Goal: Information Seeking & Learning: Learn about a topic

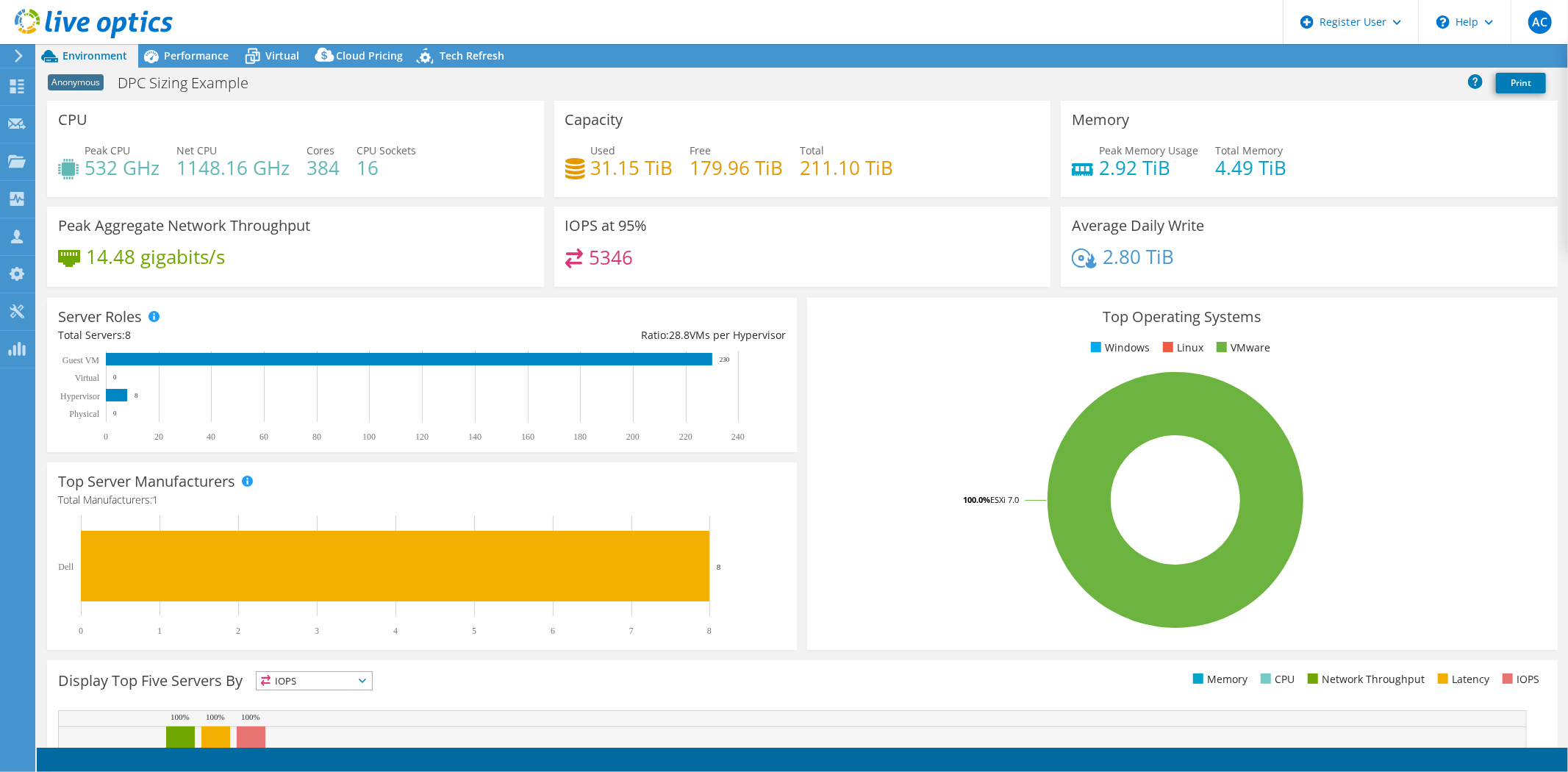
select select "USEast"
select select "USD"
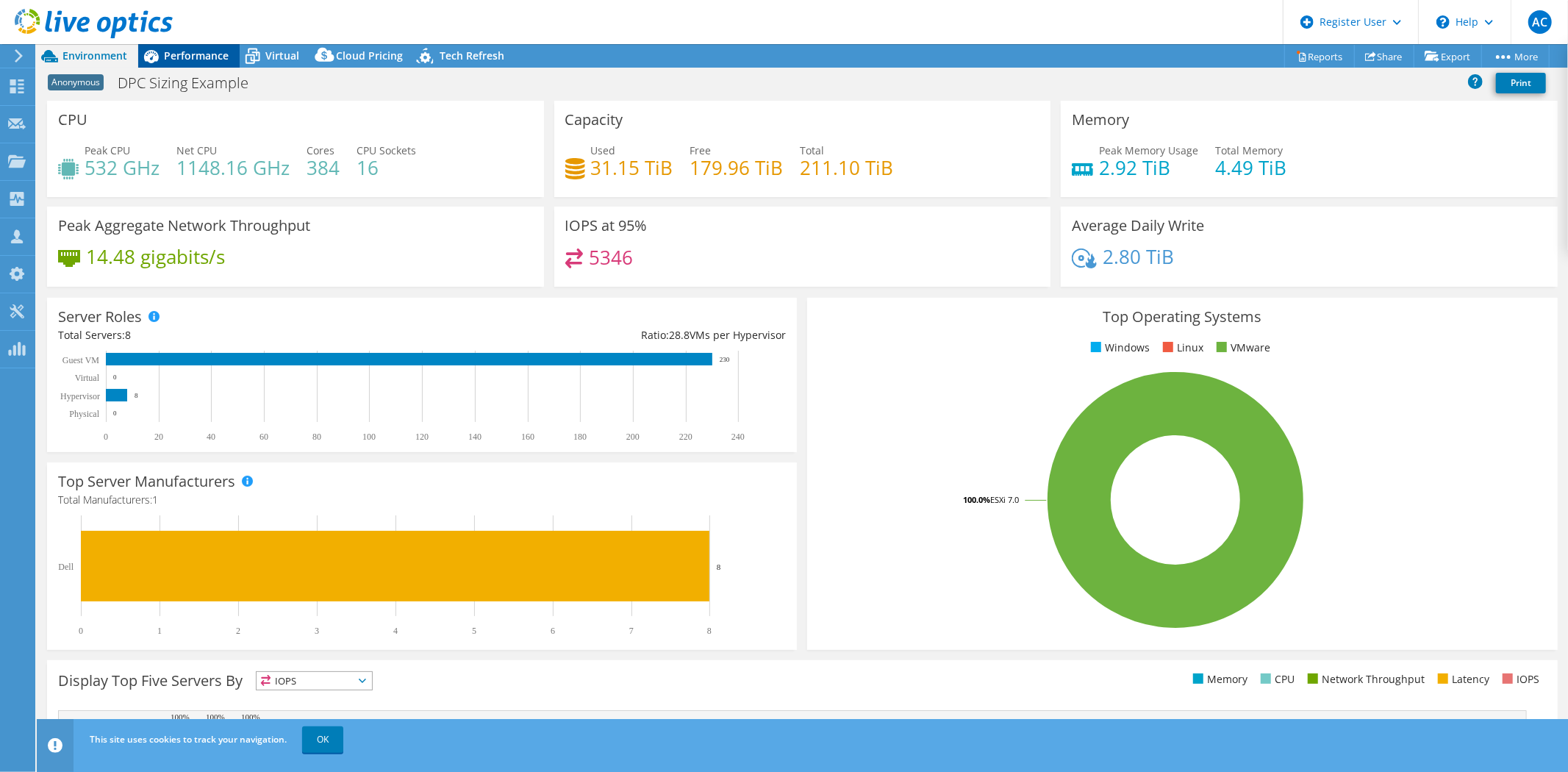
click at [206, 54] on span "Performance" at bounding box center [196, 55] width 64 height 14
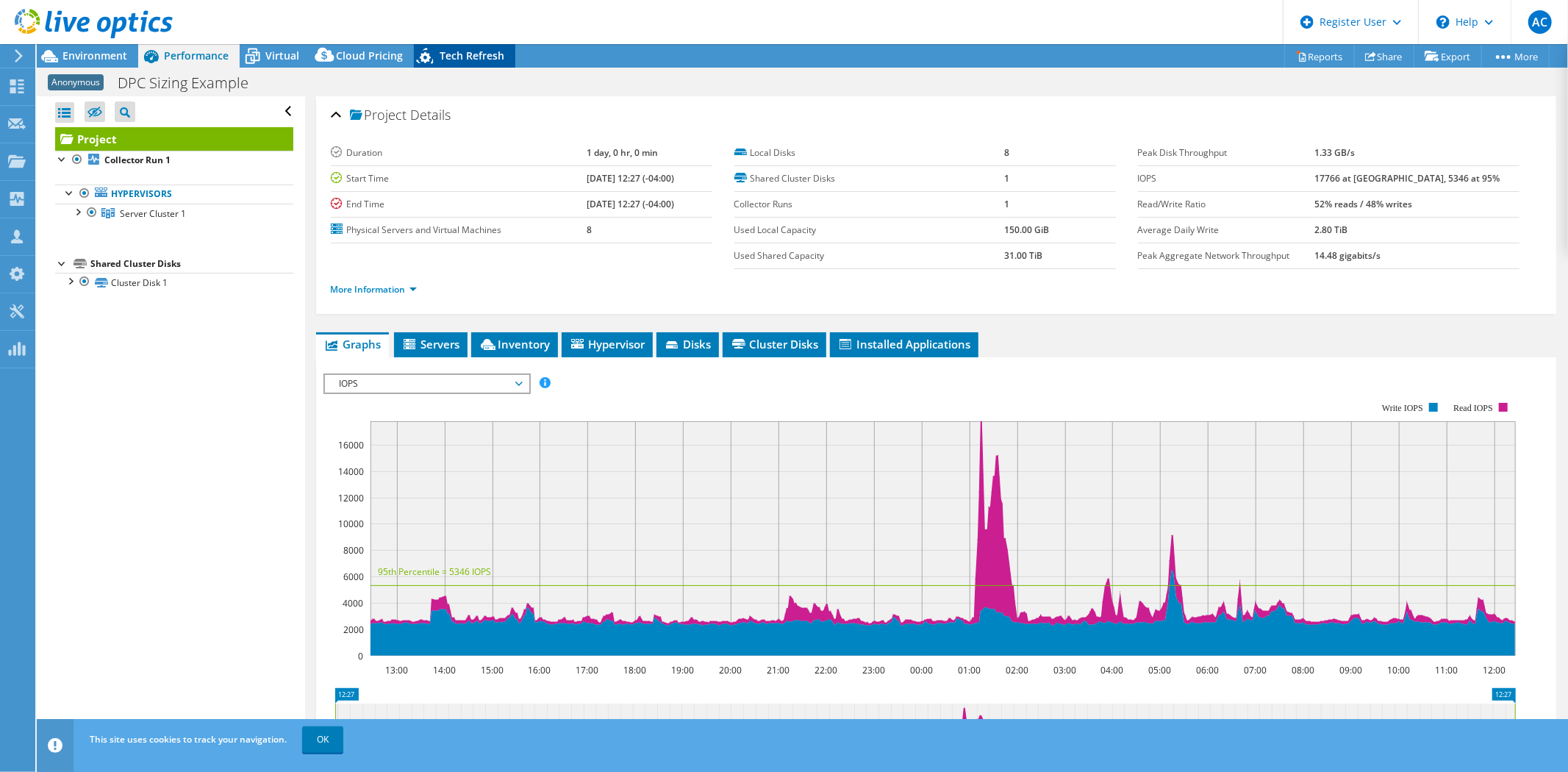
click at [487, 50] on span "Tech Refresh" at bounding box center [472, 55] width 64 height 14
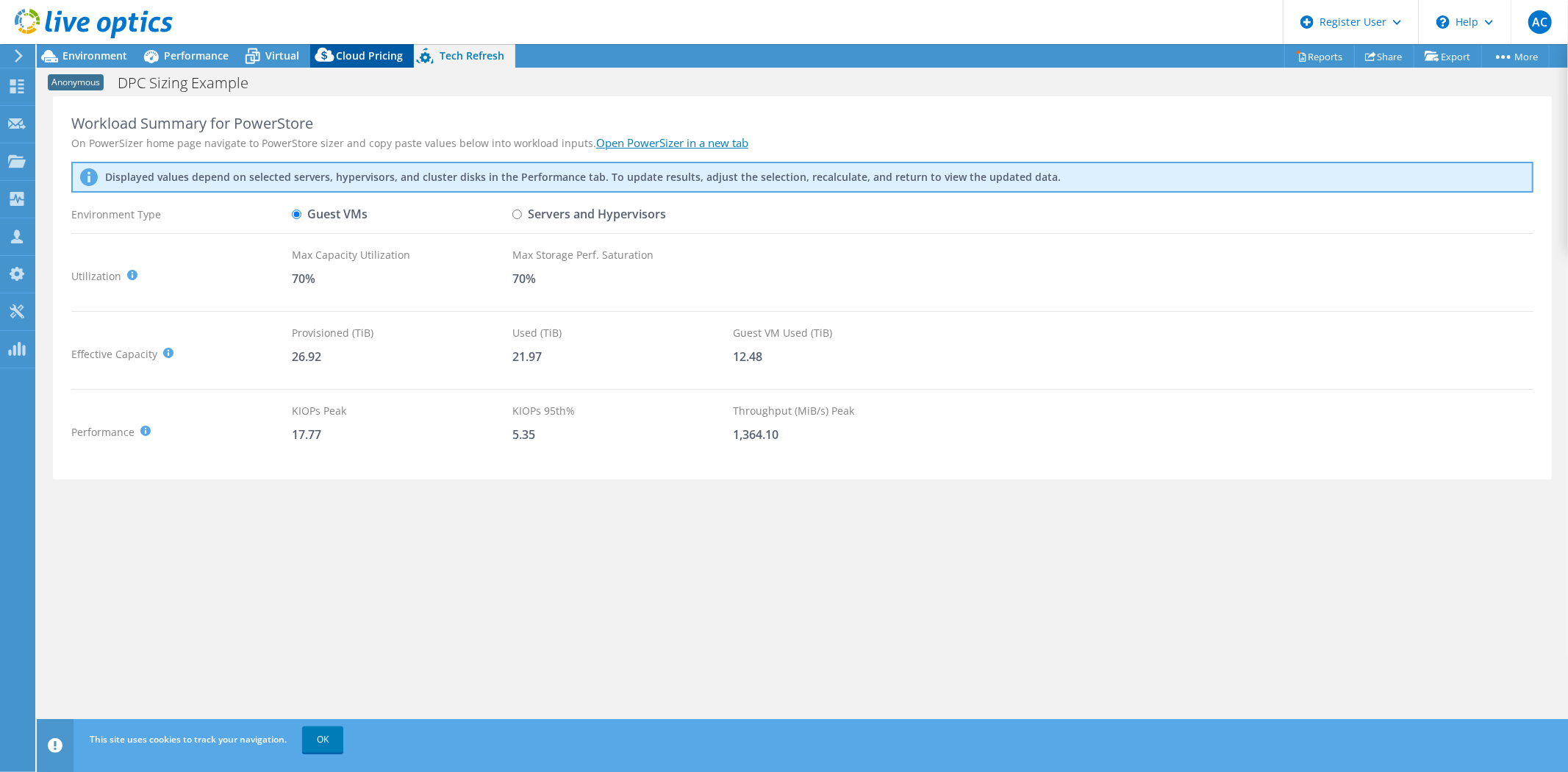
click at [375, 48] on span "Cloud Pricing" at bounding box center [369, 55] width 67 height 14
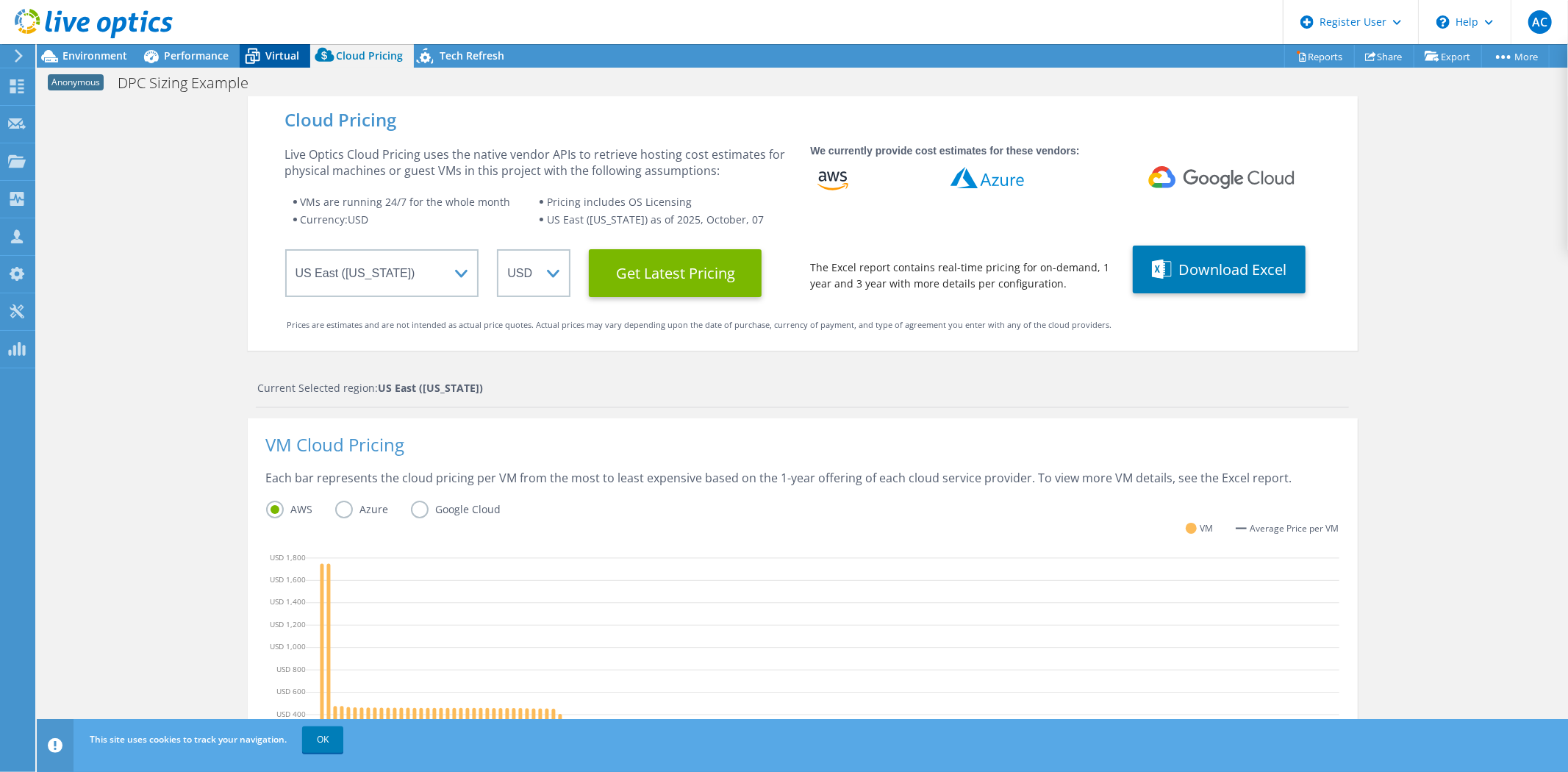
click at [269, 48] on span "Virtual" at bounding box center [282, 55] width 34 height 14
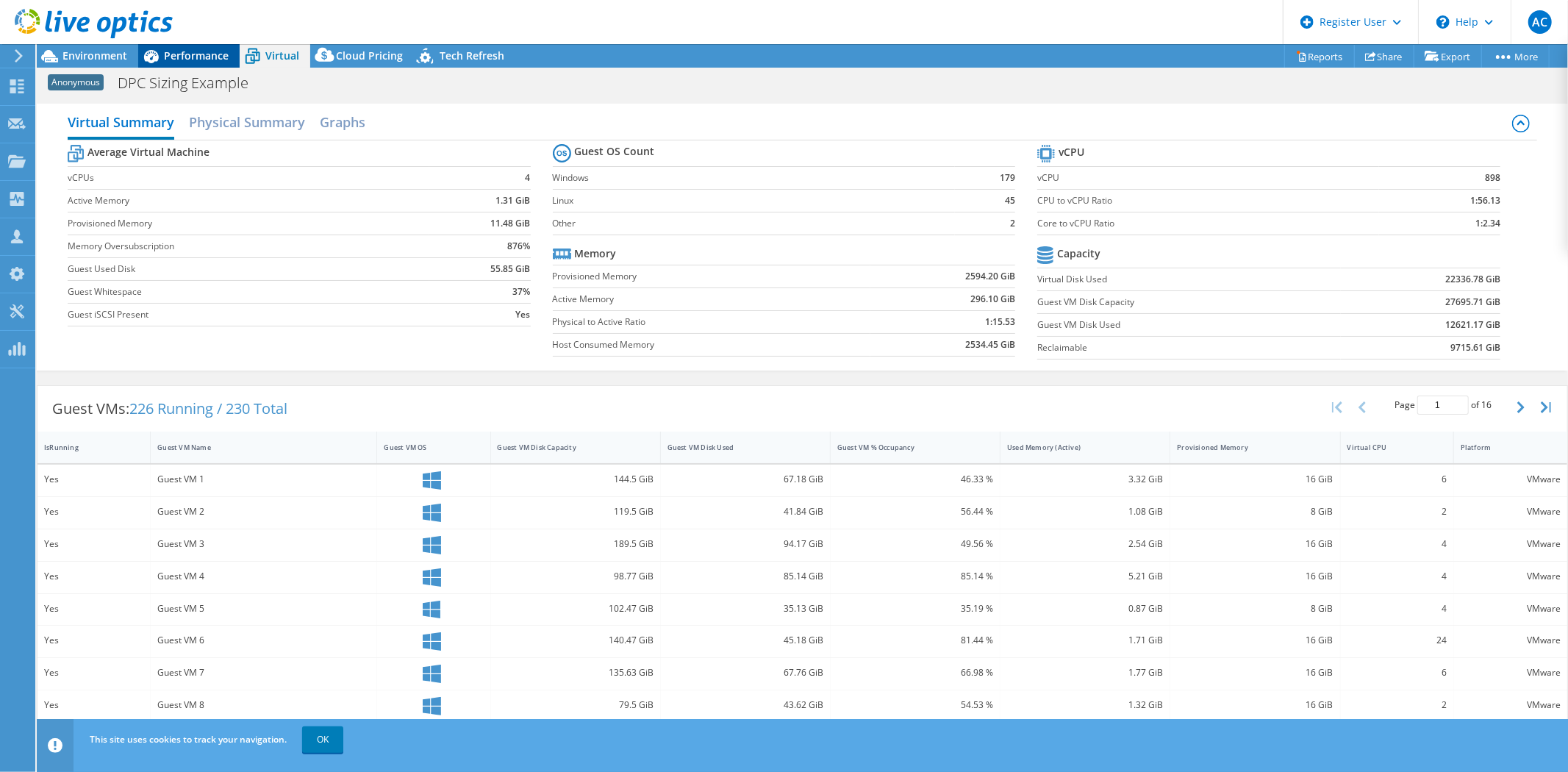
click at [199, 55] on span "Performance" at bounding box center [196, 55] width 64 height 14
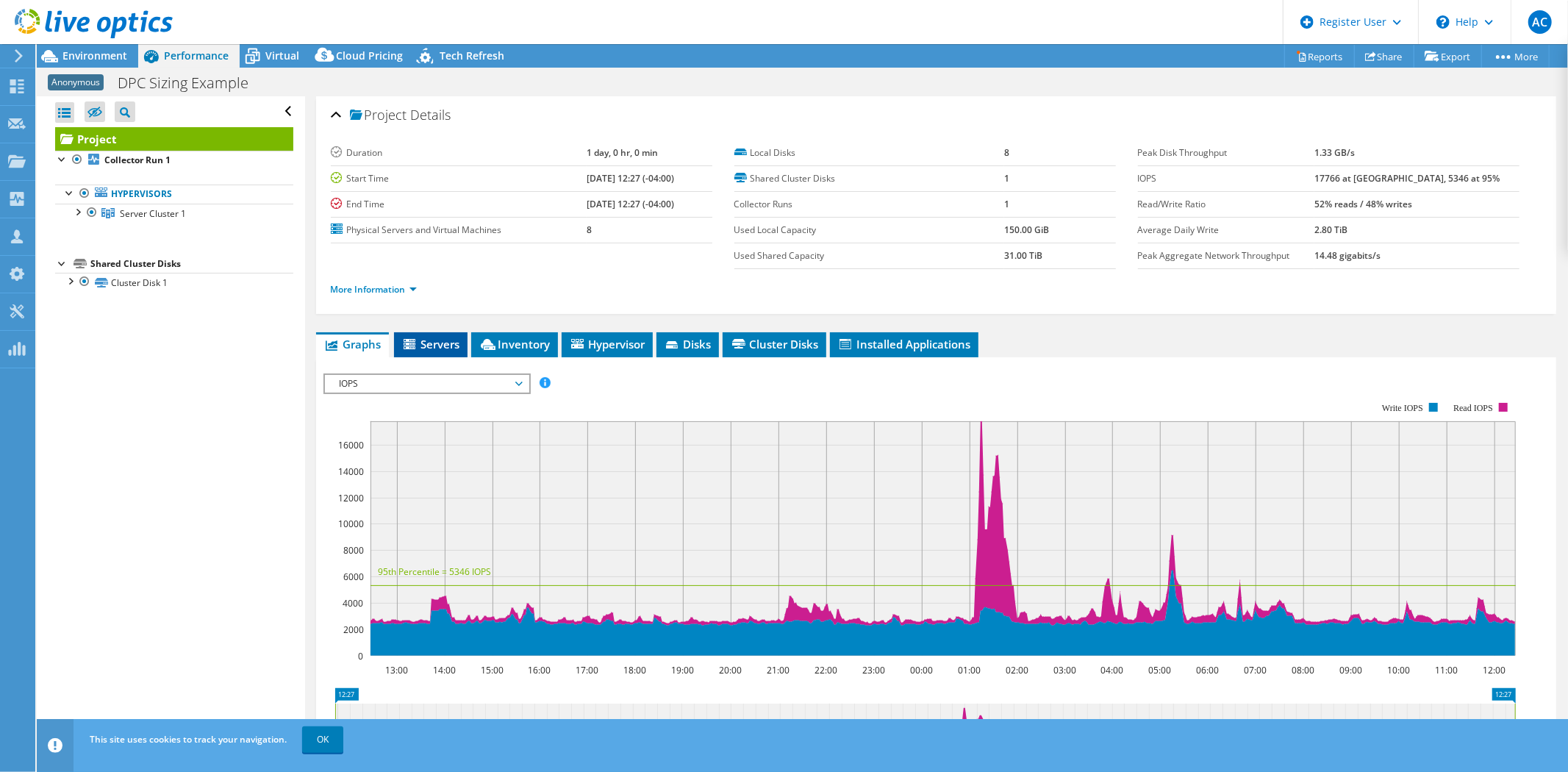
click at [427, 337] on span "Servers" at bounding box center [431, 344] width 59 height 15
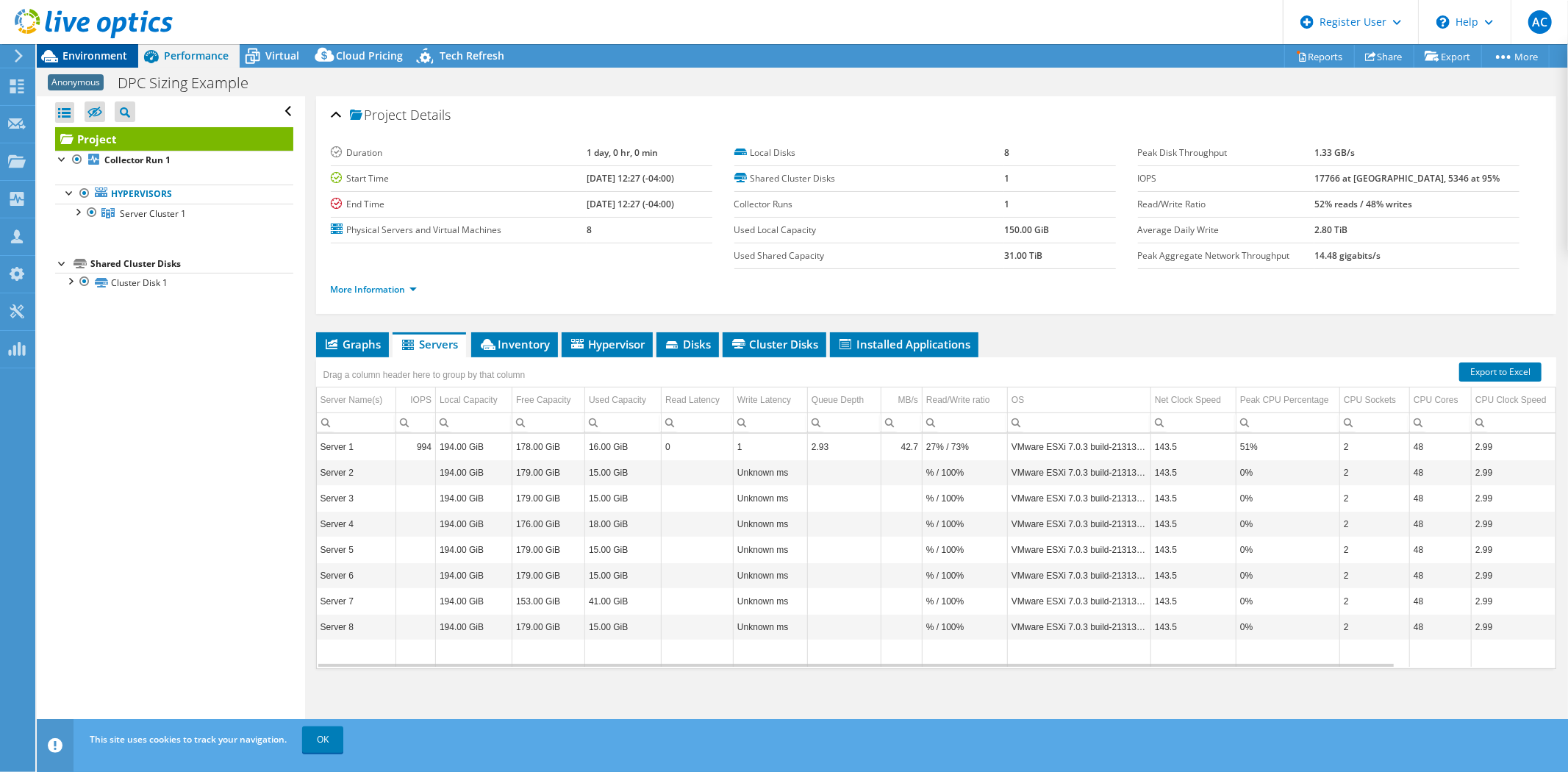
click at [88, 49] on span "Environment" at bounding box center [94, 55] width 64 height 14
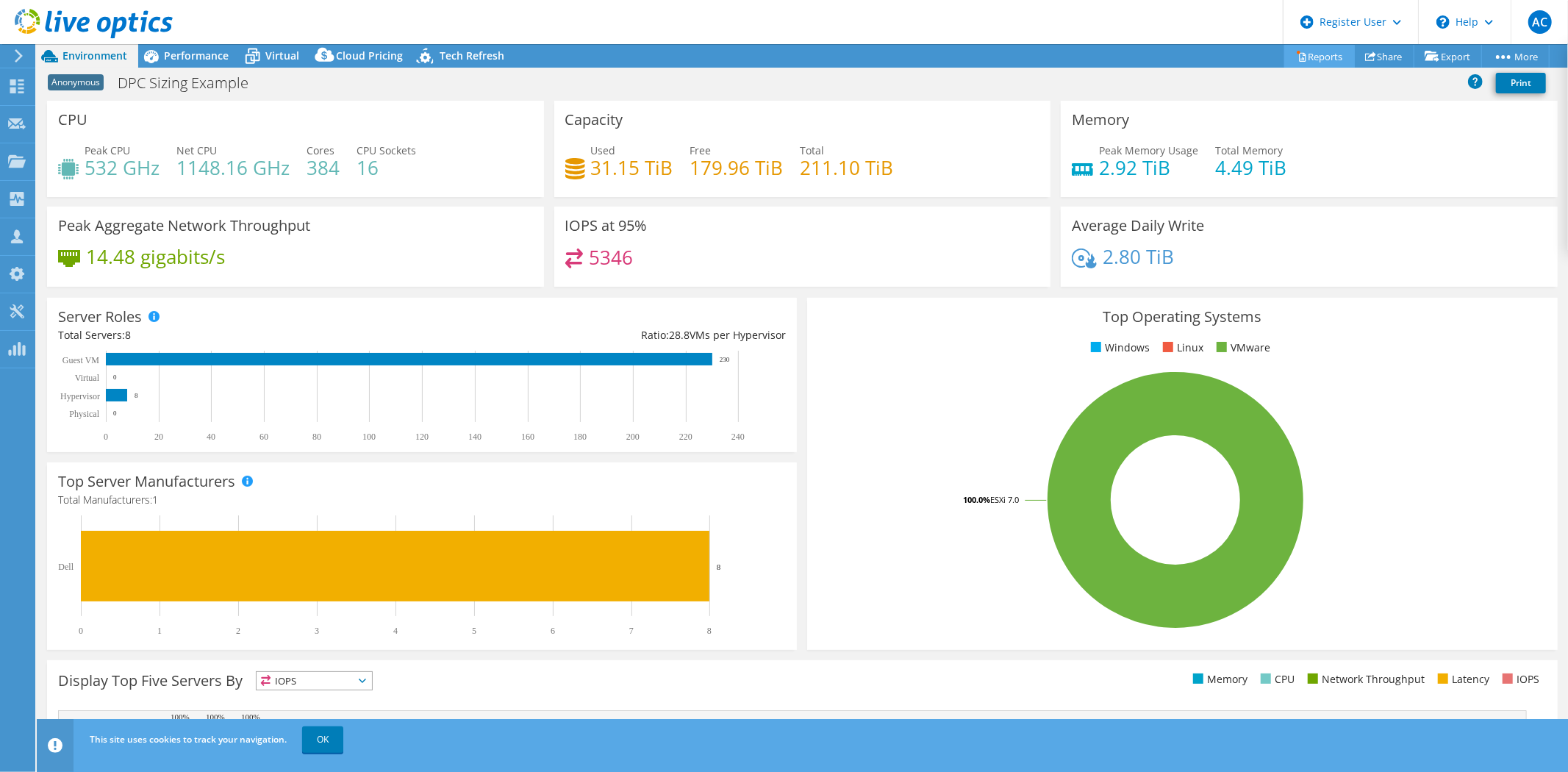
click at [1298, 54] on link "Reports" at bounding box center [1319, 56] width 71 height 23
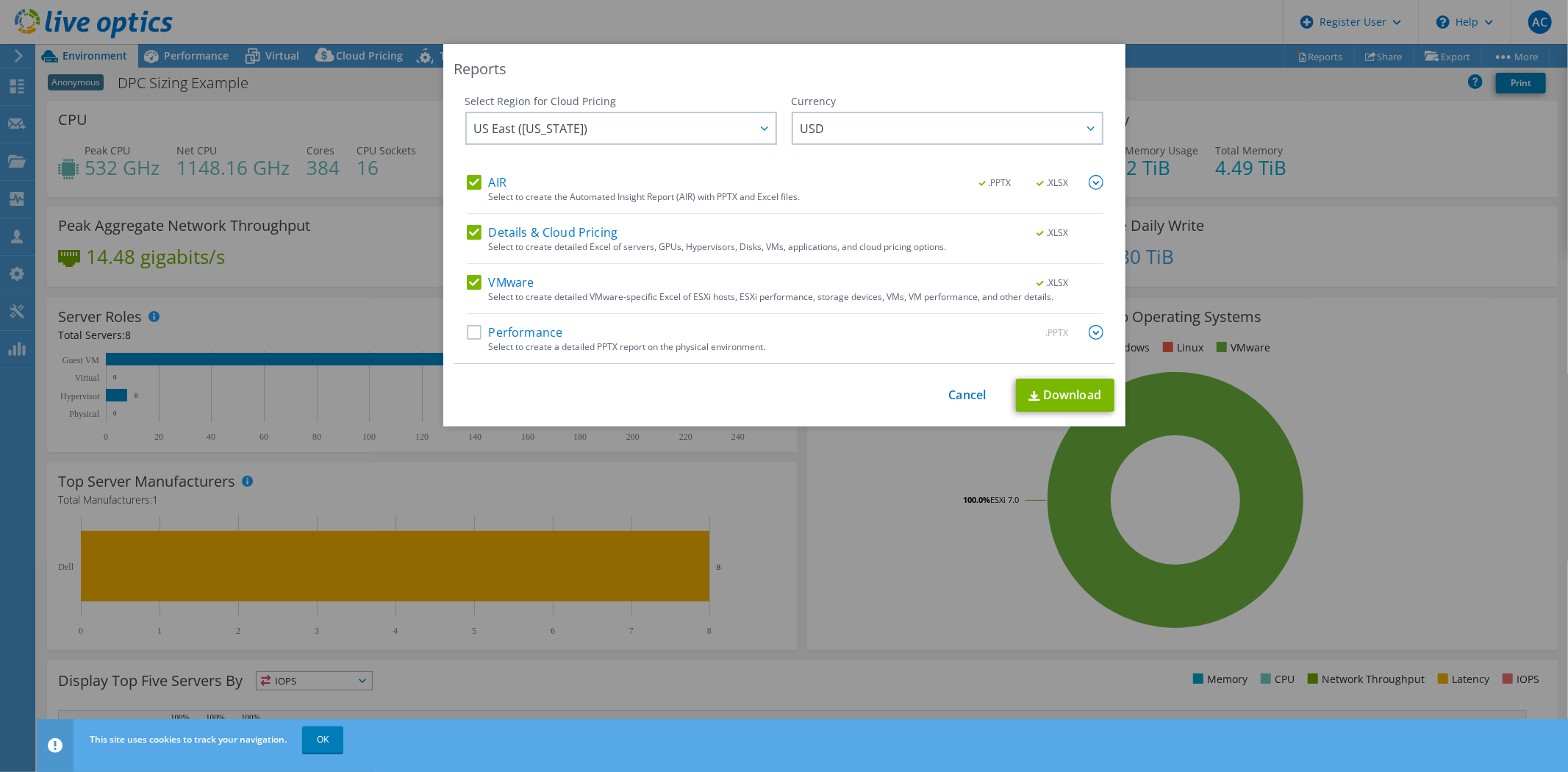
click at [539, 333] on label "Performance" at bounding box center [514, 332] width 96 height 15
click at [0, 0] on input "Performance" at bounding box center [0, 0] width 0 height 0
click at [729, 127] on span "US East ([US_STATE])" at bounding box center [625, 128] width 302 height 30
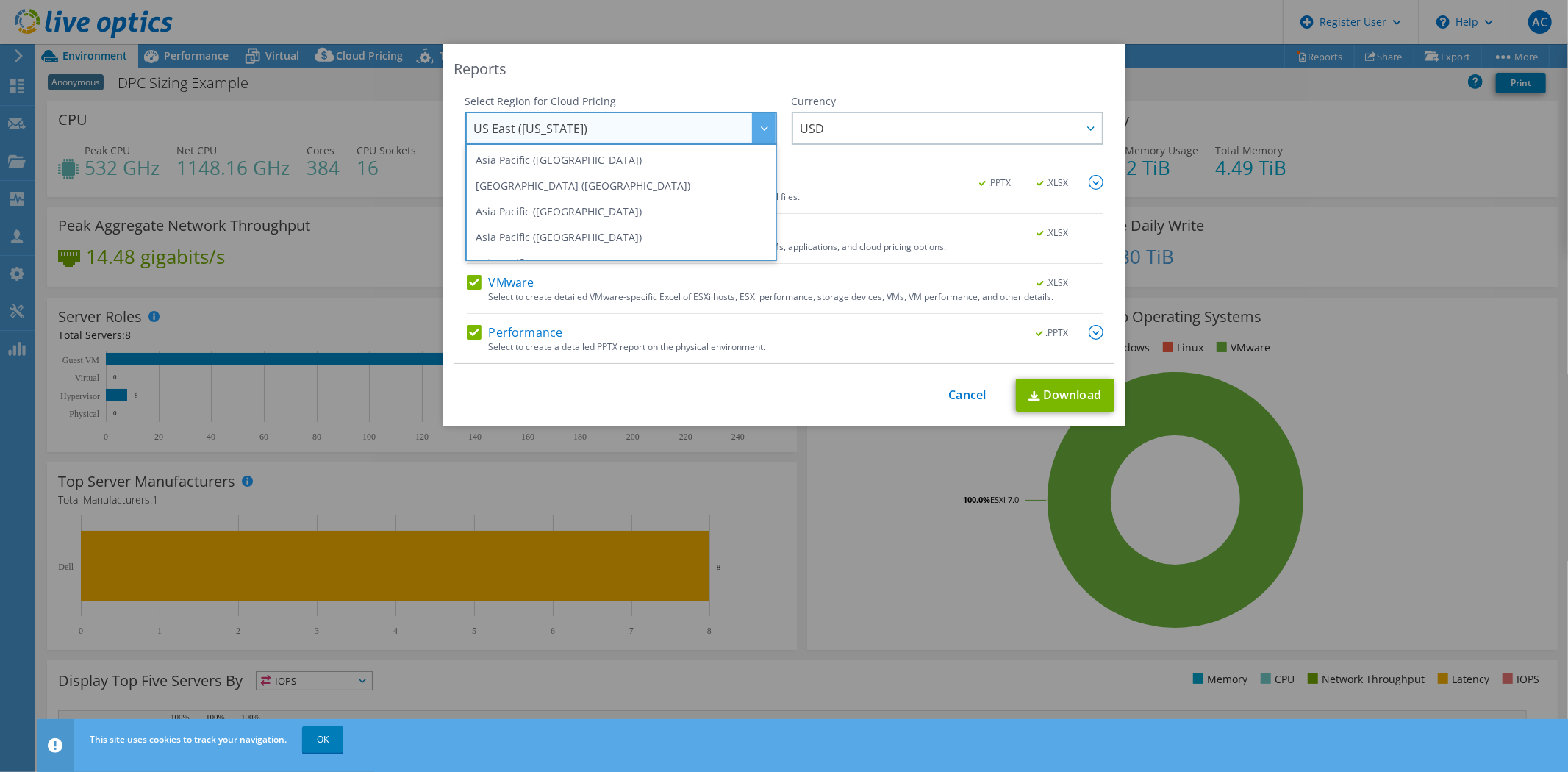
click at [825, 81] on div "Reports Select Region for Cloud Pricing Asia Pacific ([GEOGRAPHIC_DATA]) [GEOGR…" at bounding box center [784, 235] width 682 height 382
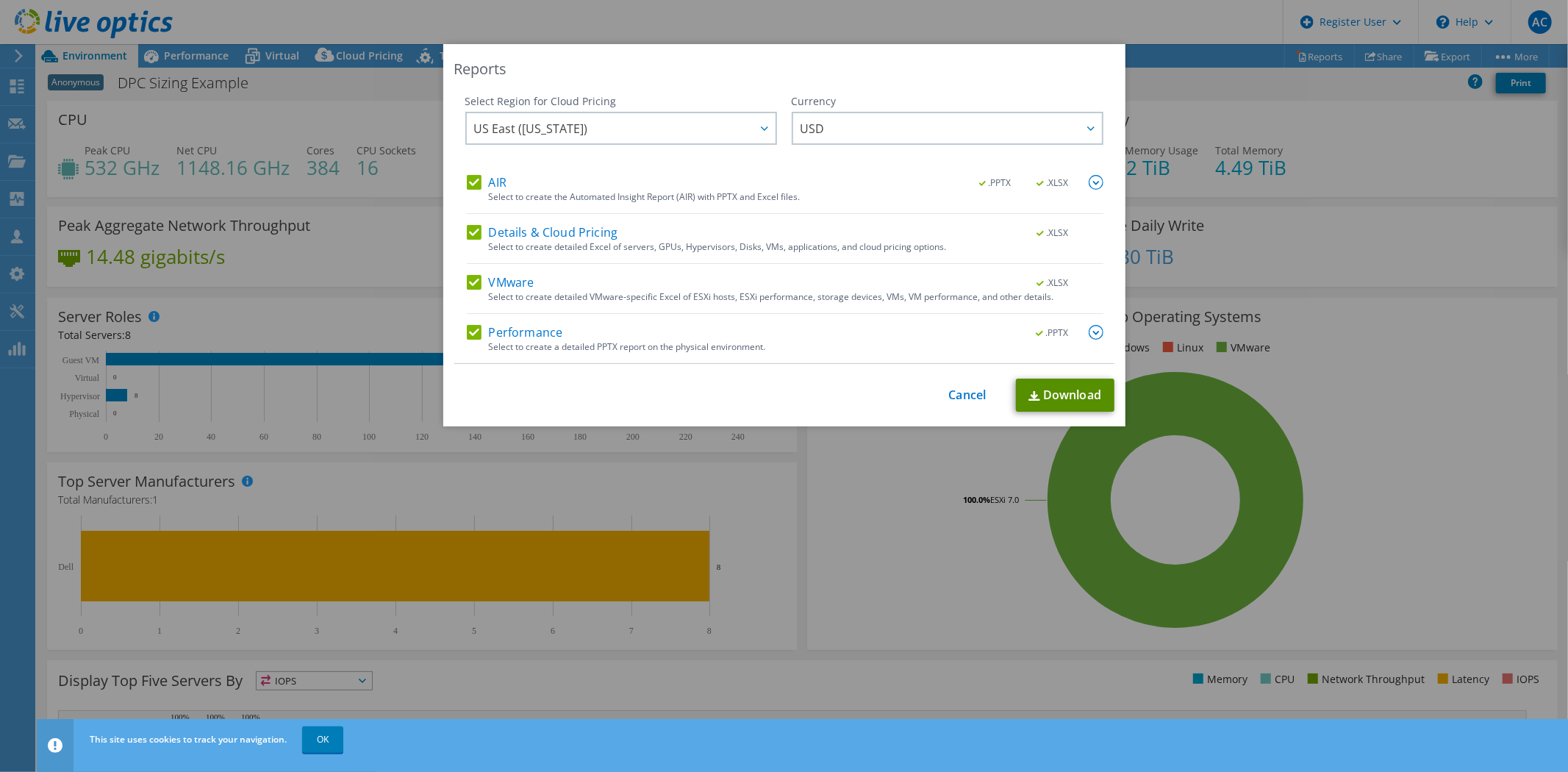
click at [1056, 392] on link "Download" at bounding box center [1065, 394] width 98 height 33
click at [966, 391] on link "Cancel" at bounding box center [968, 395] width 38 height 14
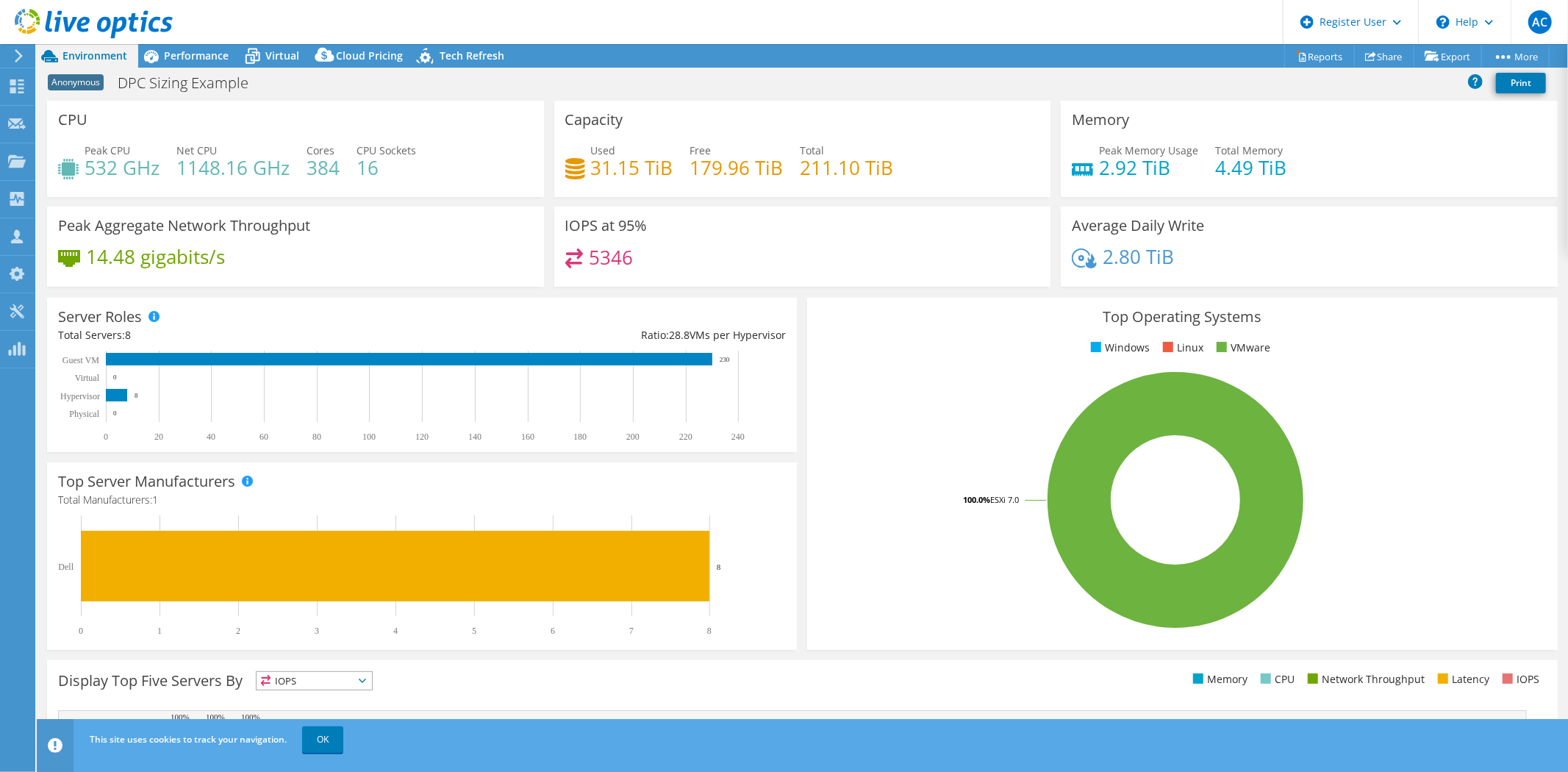
click at [776, 84] on div "Anonymous DPC Sizing Example Print" at bounding box center [802, 82] width 1531 height 27
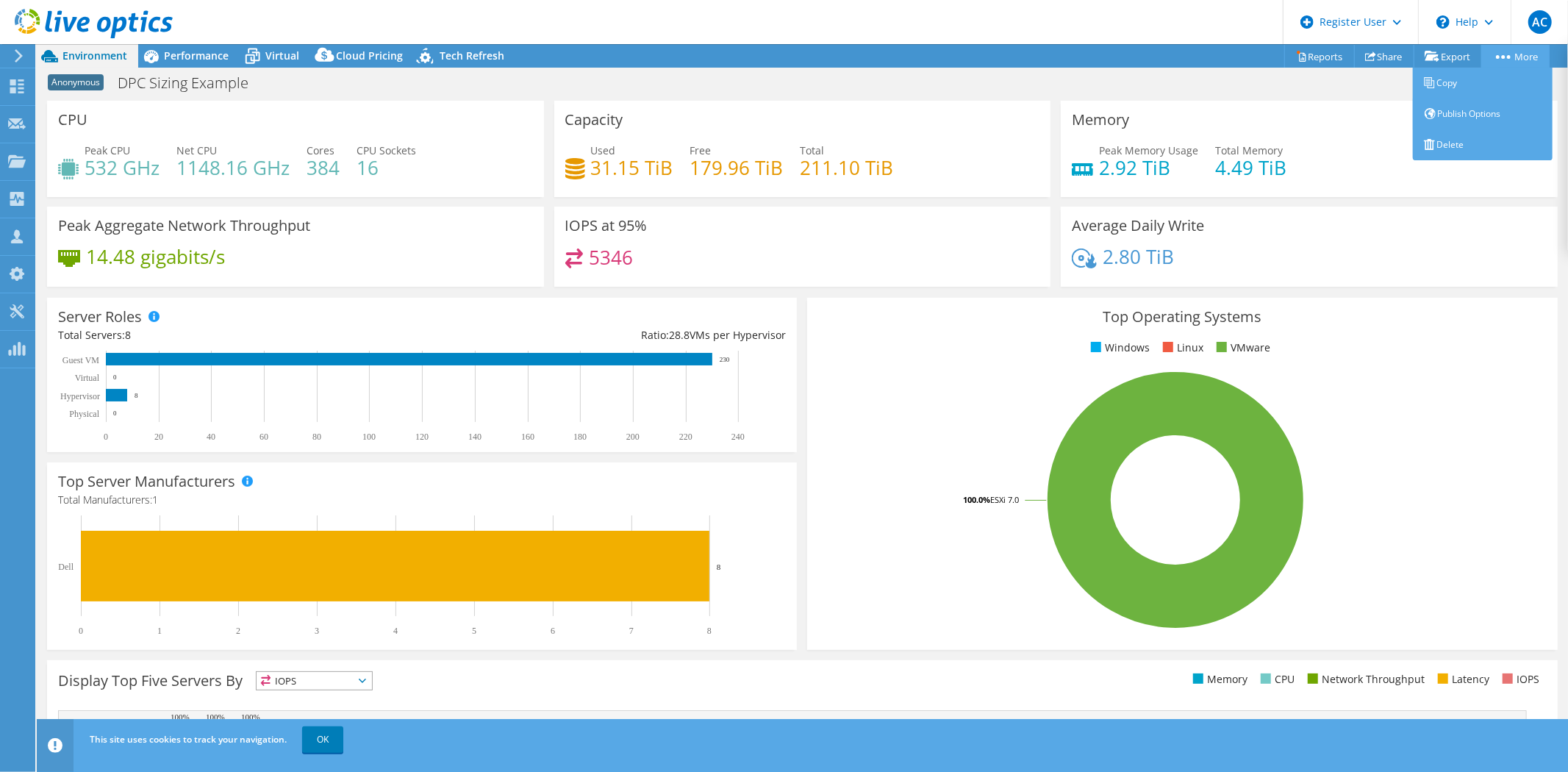
click at [1497, 55] on icon at bounding box center [1503, 57] width 15 height 4
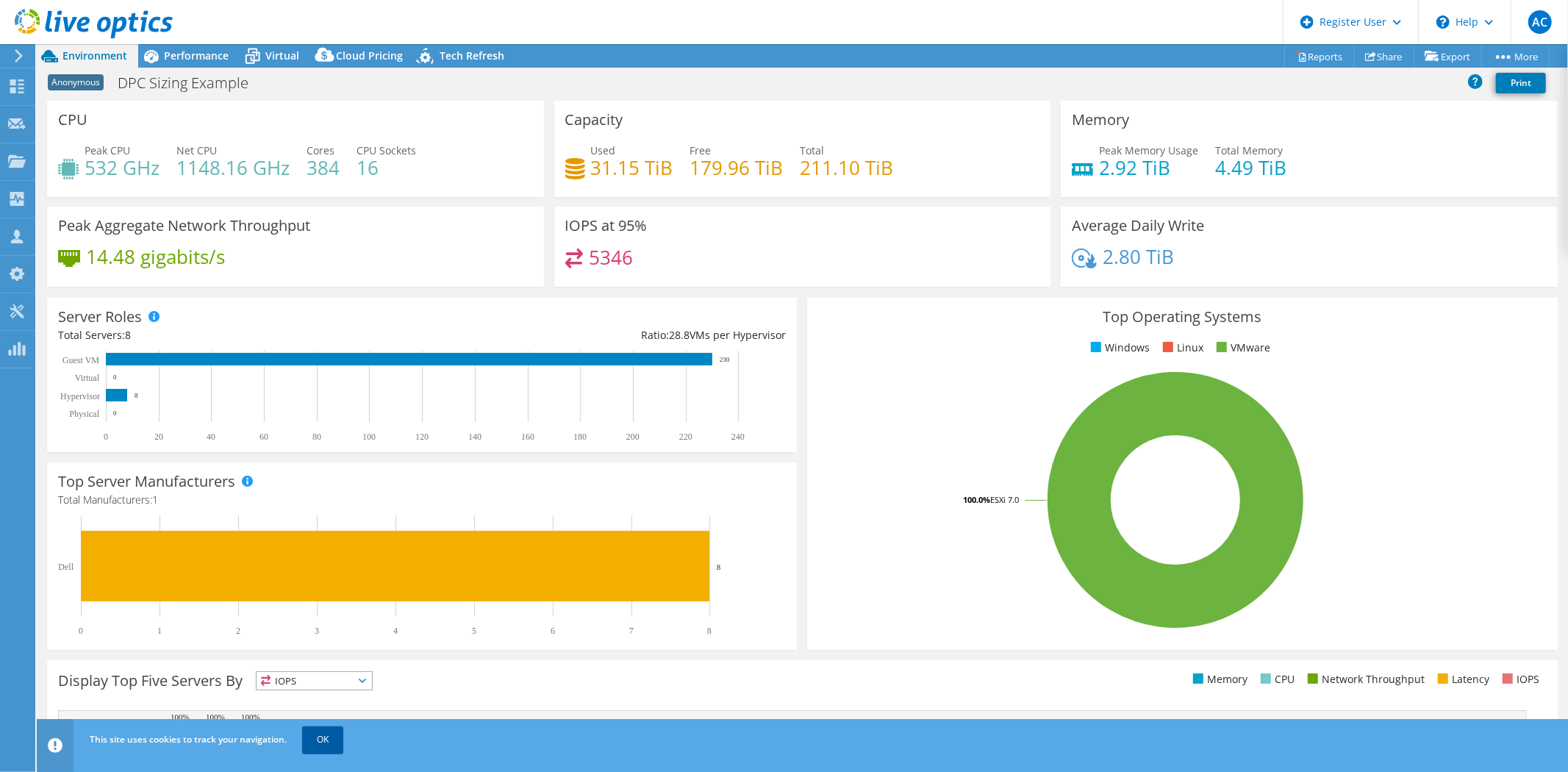
click at [326, 733] on link "OK" at bounding box center [323, 739] width 41 height 26
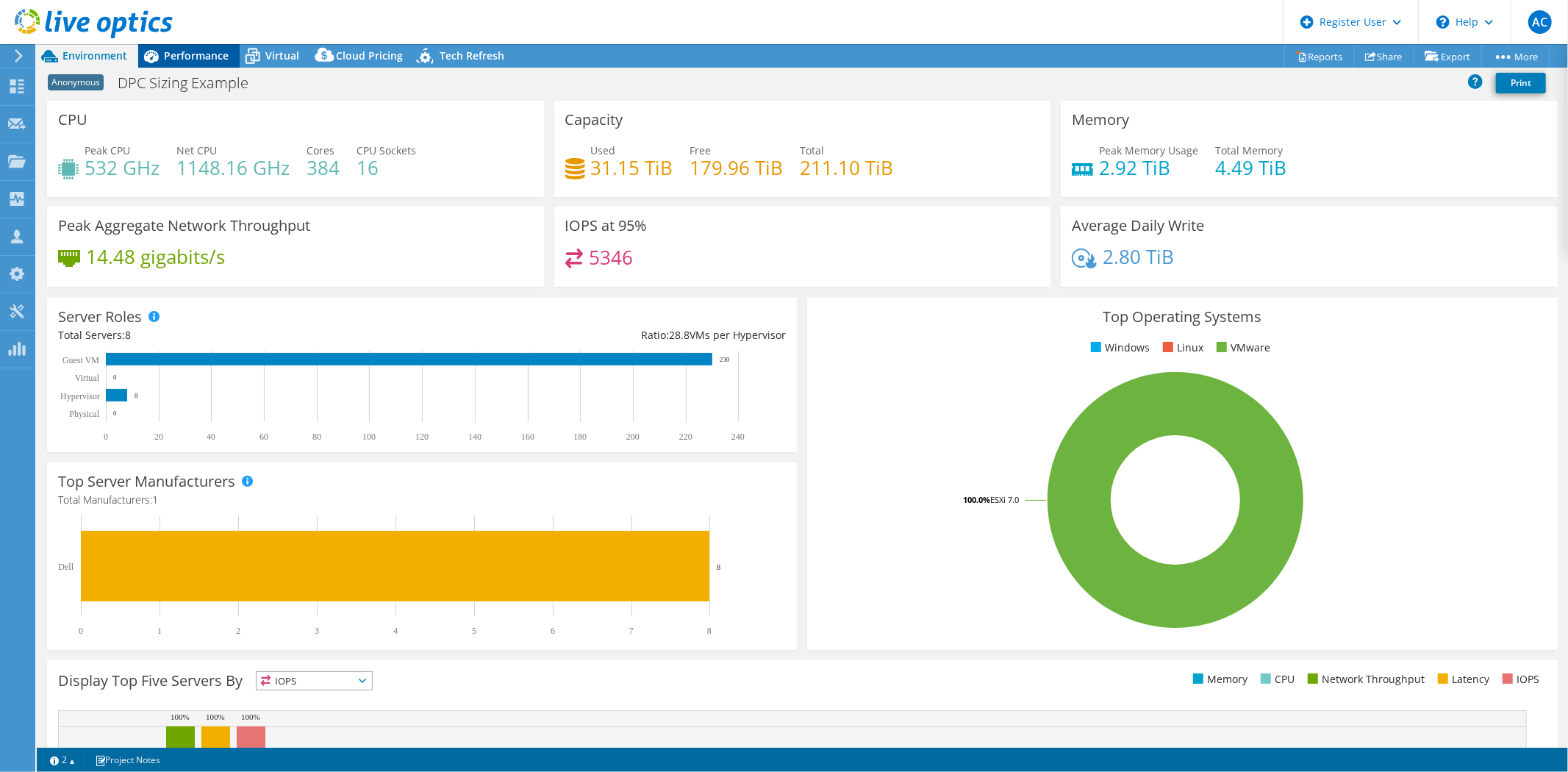
click at [195, 55] on span "Performance" at bounding box center [196, 55] width 64 height 14
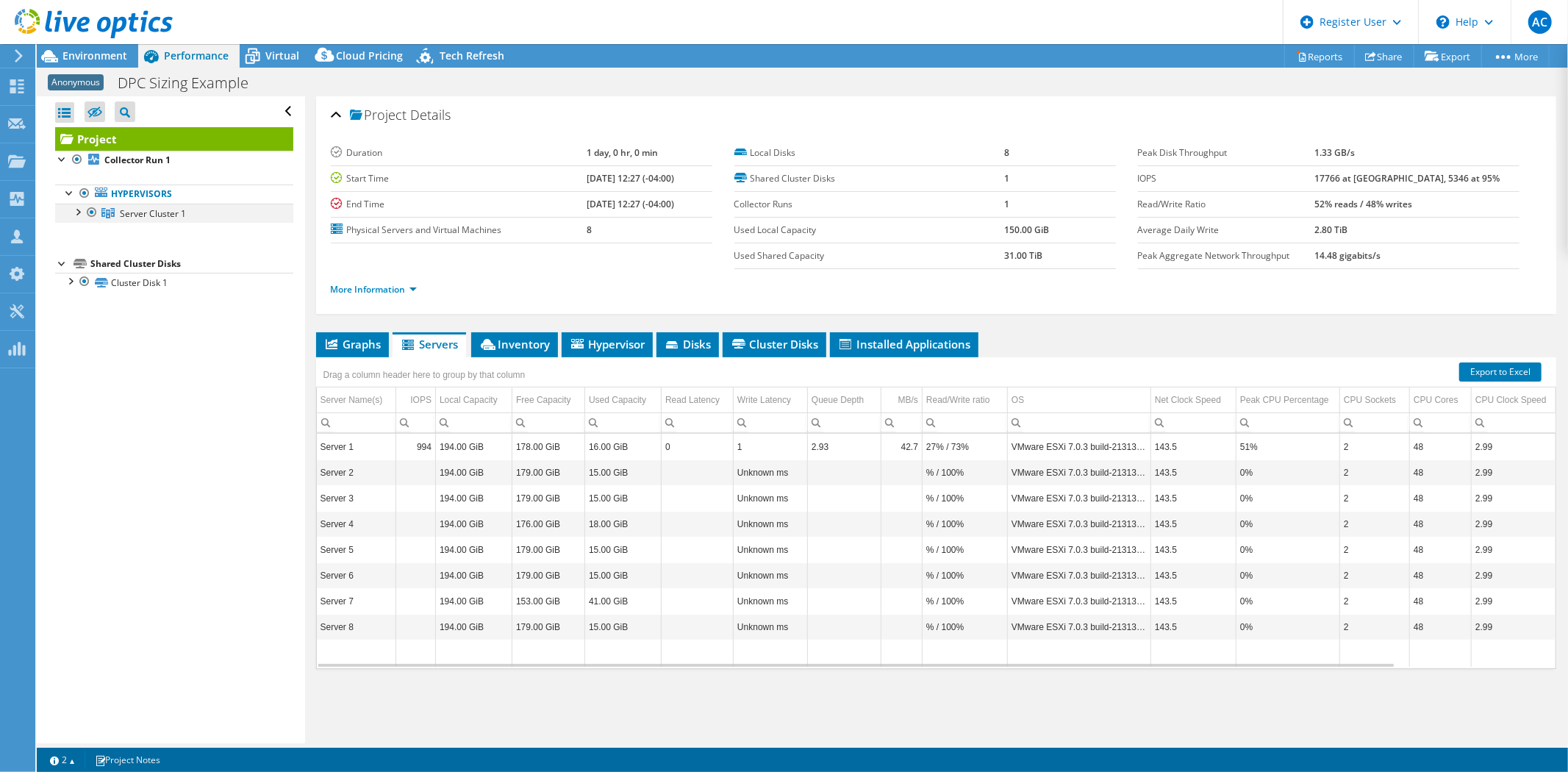
click at [78, 210] on div at bounding box center [77, 210] width 15 height 15
click at [72, 436] on div at bounding box center [69, 434] width 15 height 15
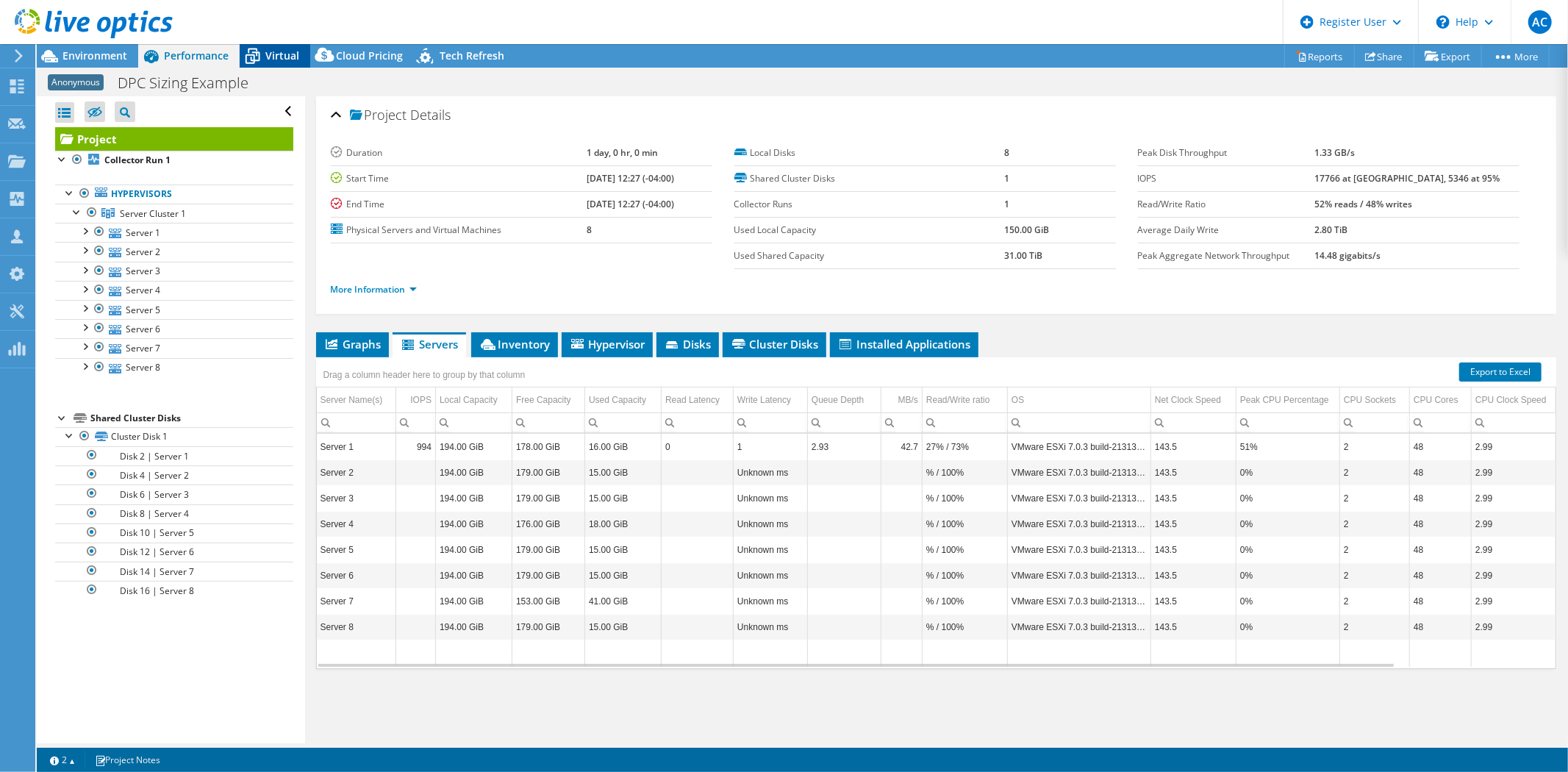
click at [286, 49] on span "Virtual" at bounding box center [282, 55] width 34 height 14
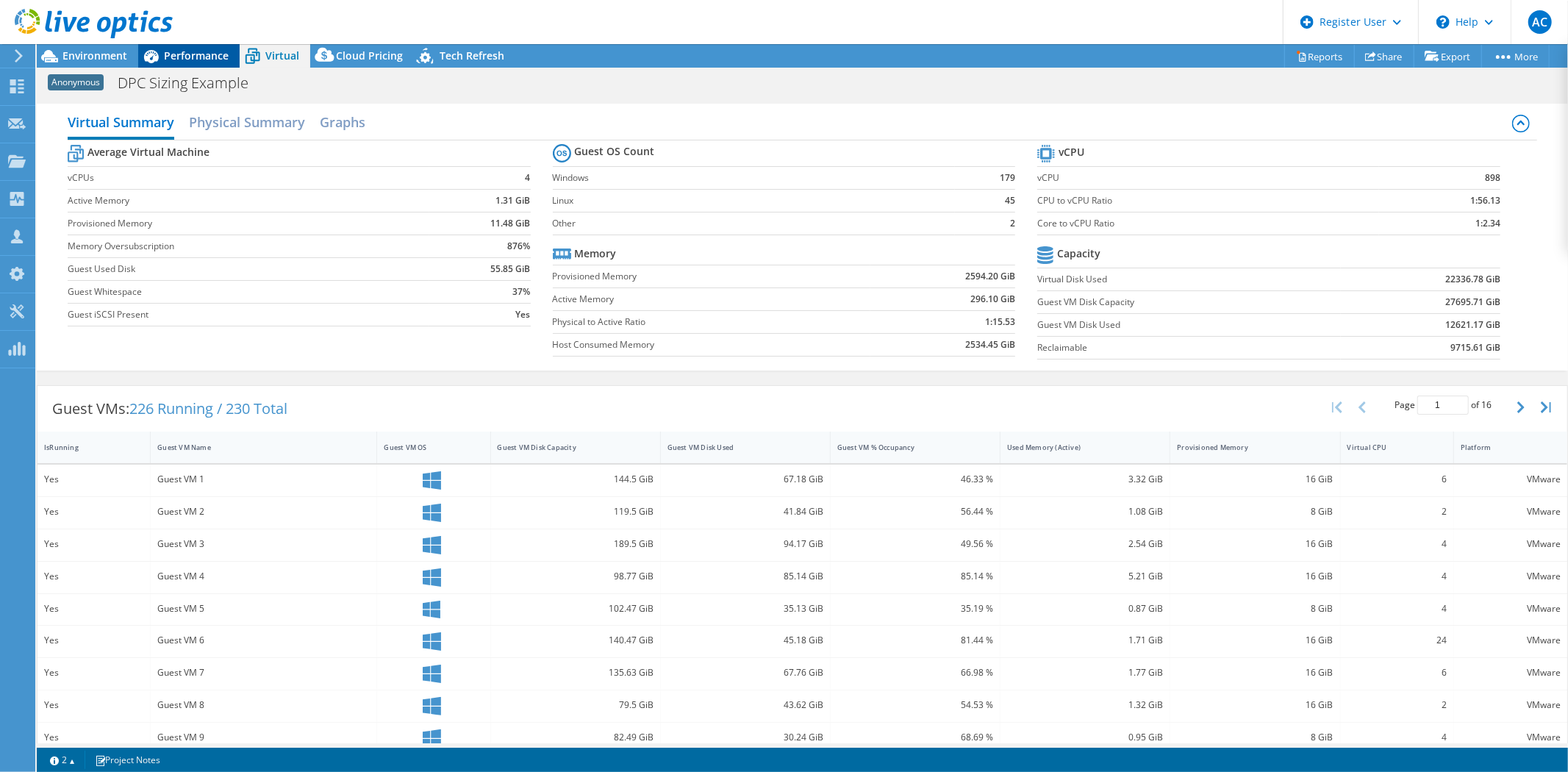
click at [215, 54] on span "Performance" at bounding box center [196, 55] width 64 height 14
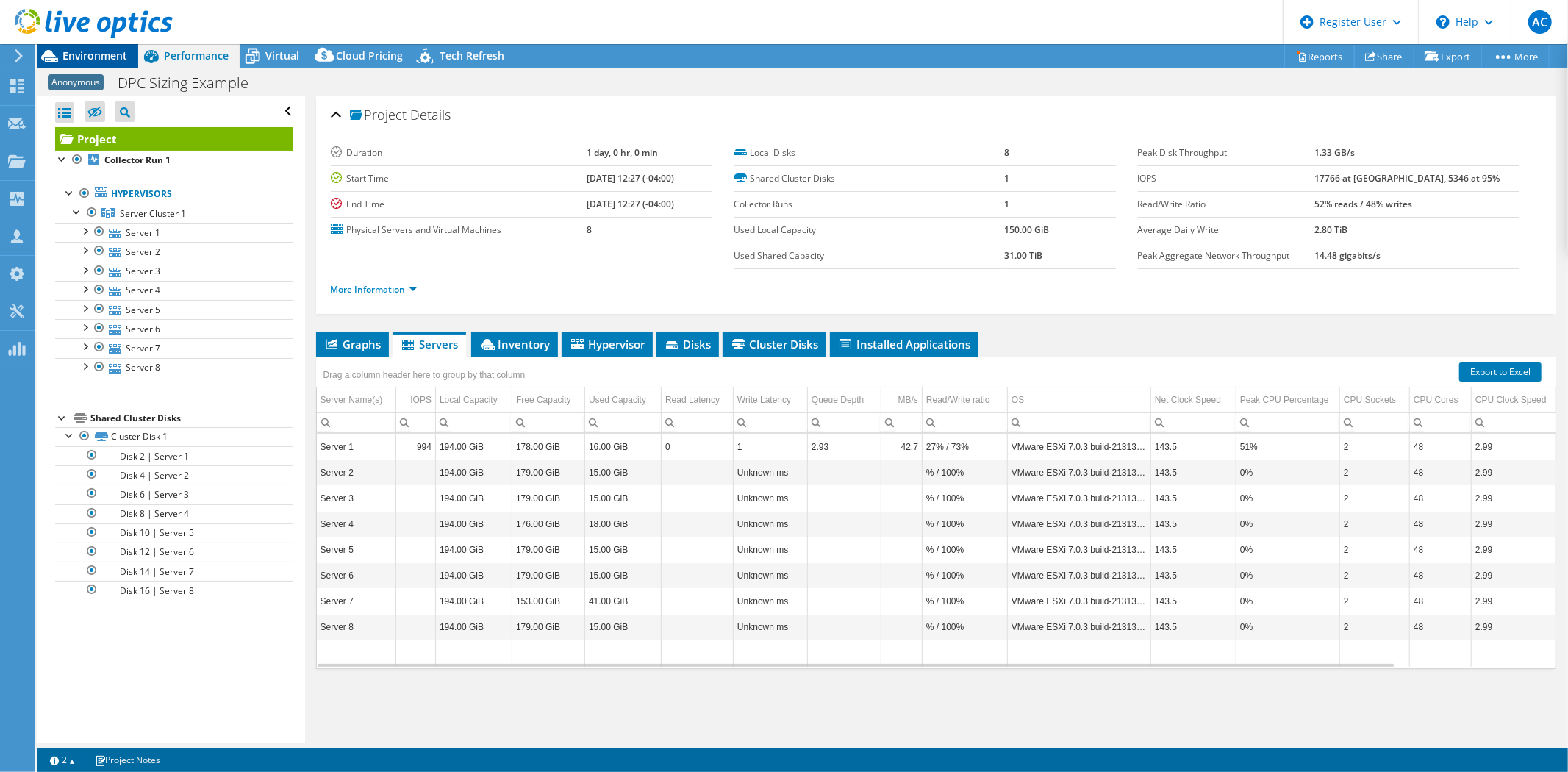
click at [86, 61] on span "Environment" at bounding box center [94, 55] width 64 height 14
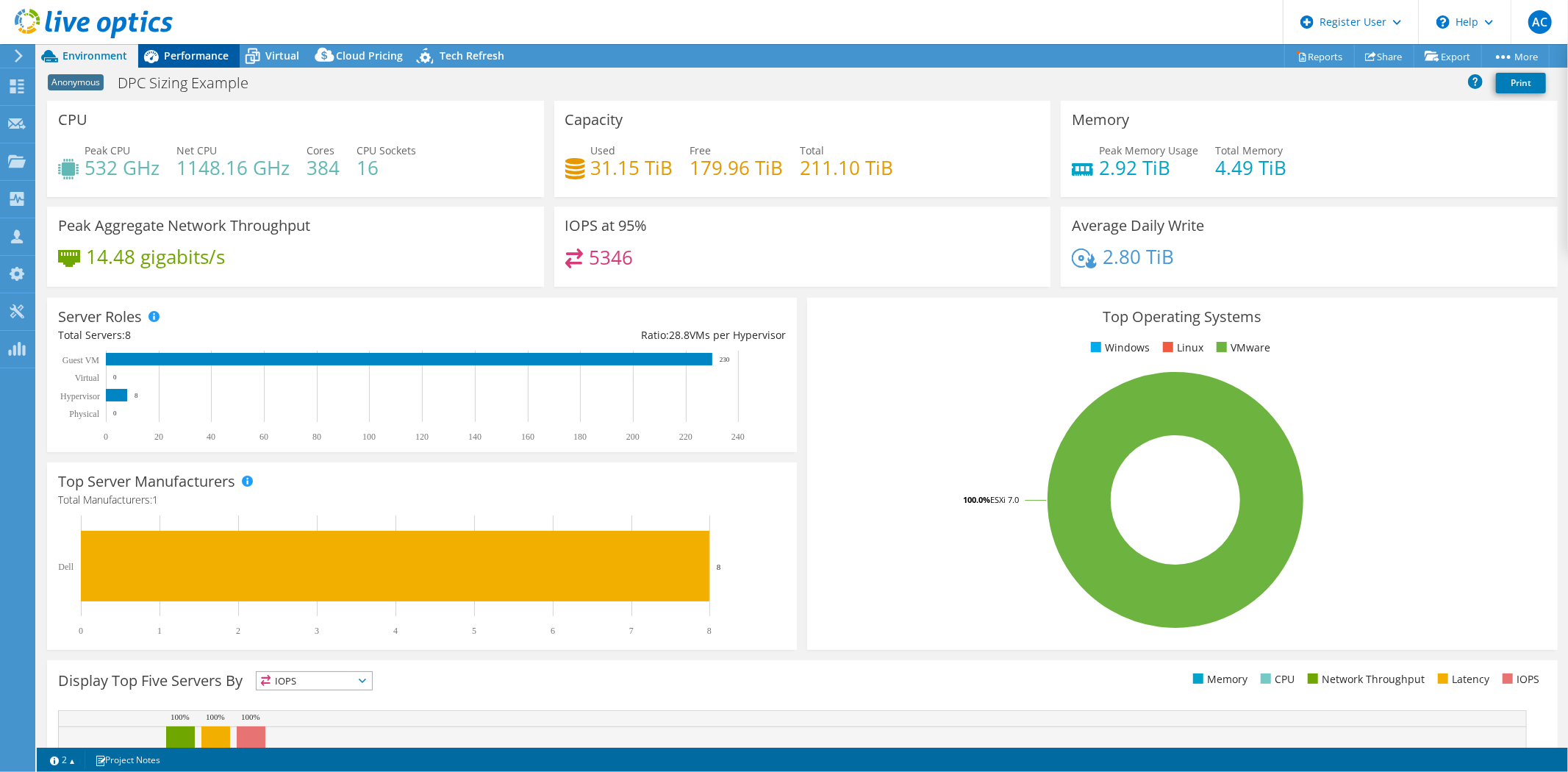
click at [223, 53] on span "Performance" at bounding box center [196, 55] width 64 height 14
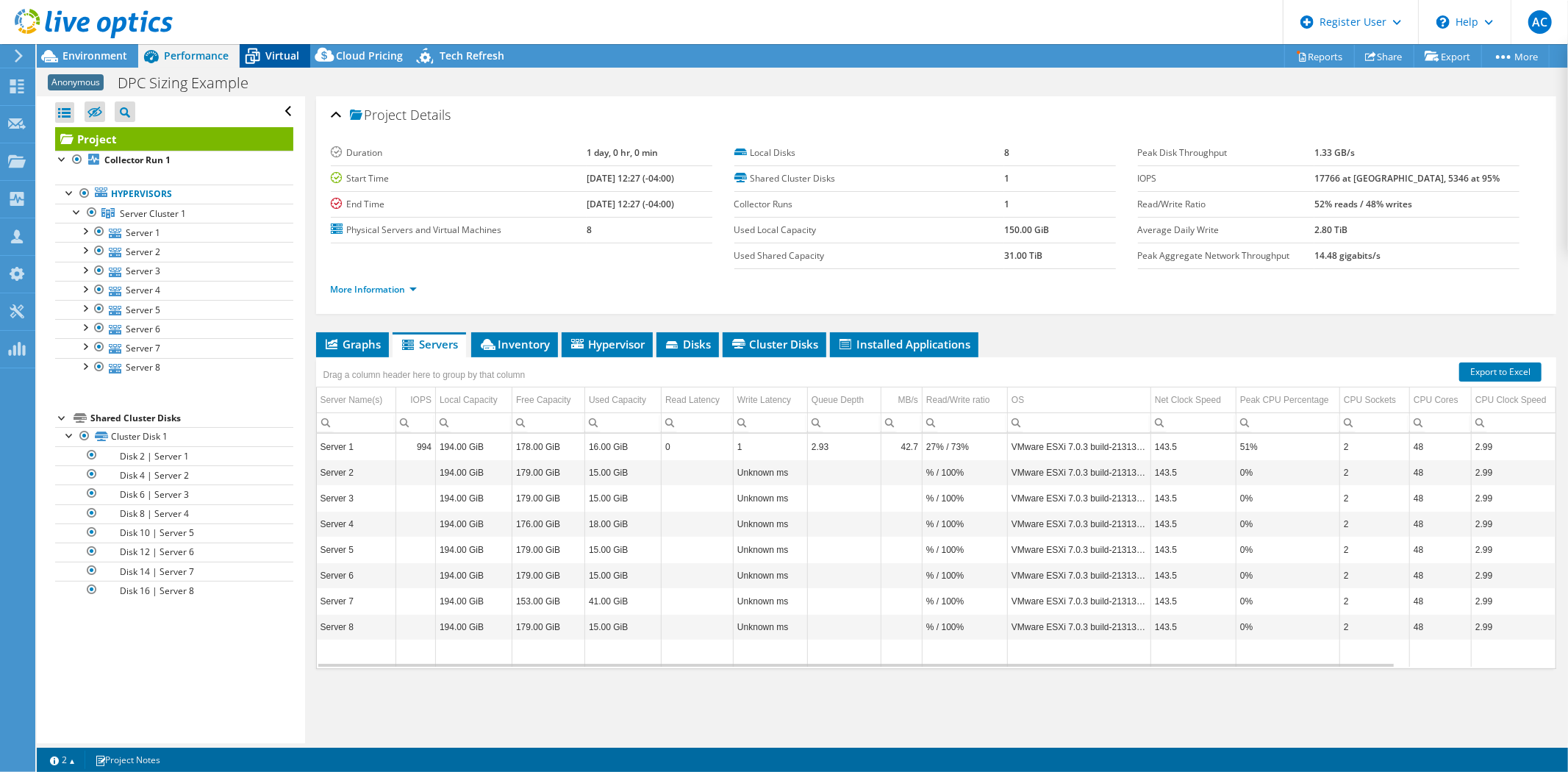
click at [278, 53] on span "Virtual" at bounding box center [282, 55] width 34 height 14
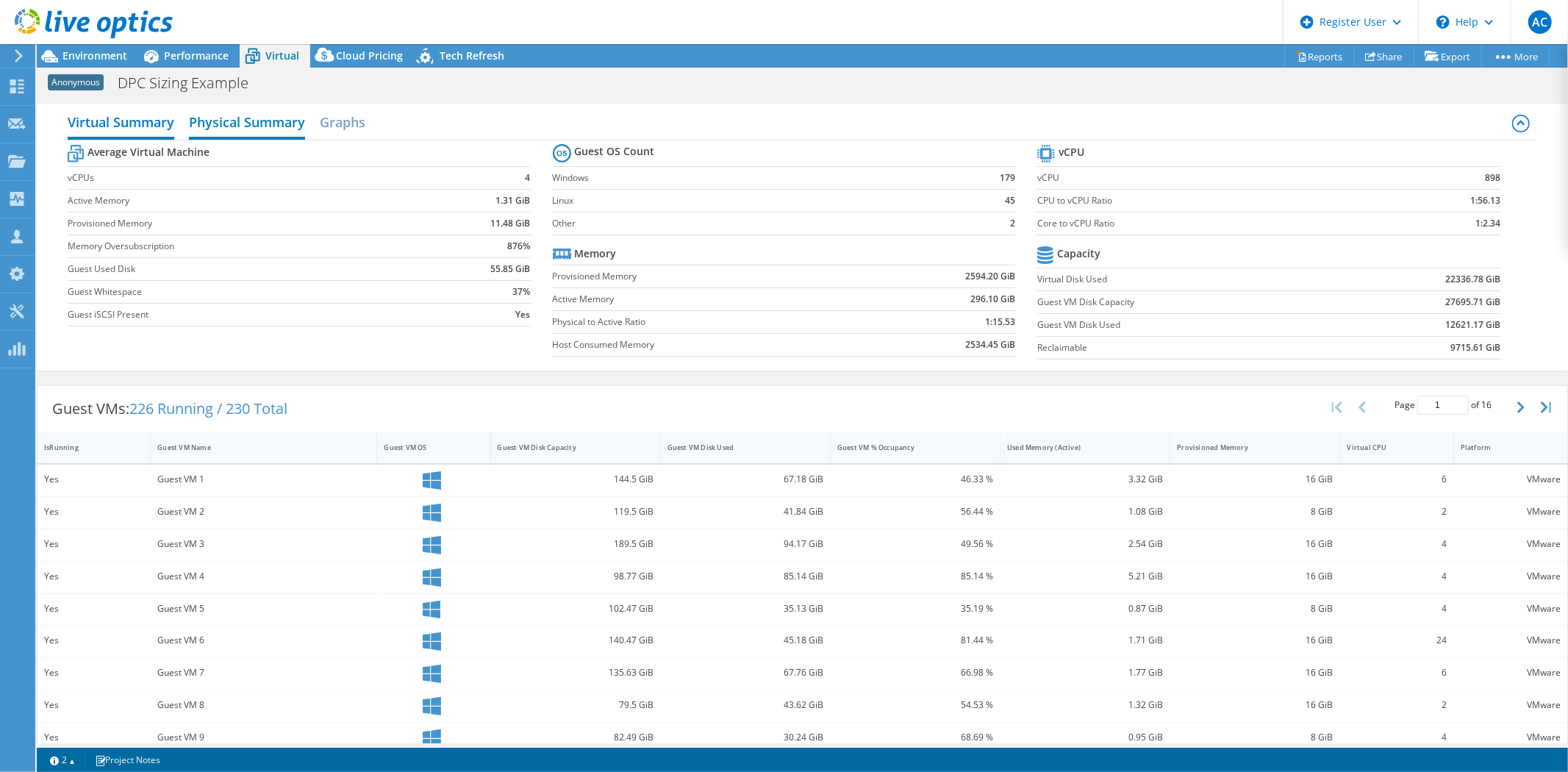
click at [226, 126] on h2 "Physical Summary" at bounding box center [246, 124] width 116 height 32
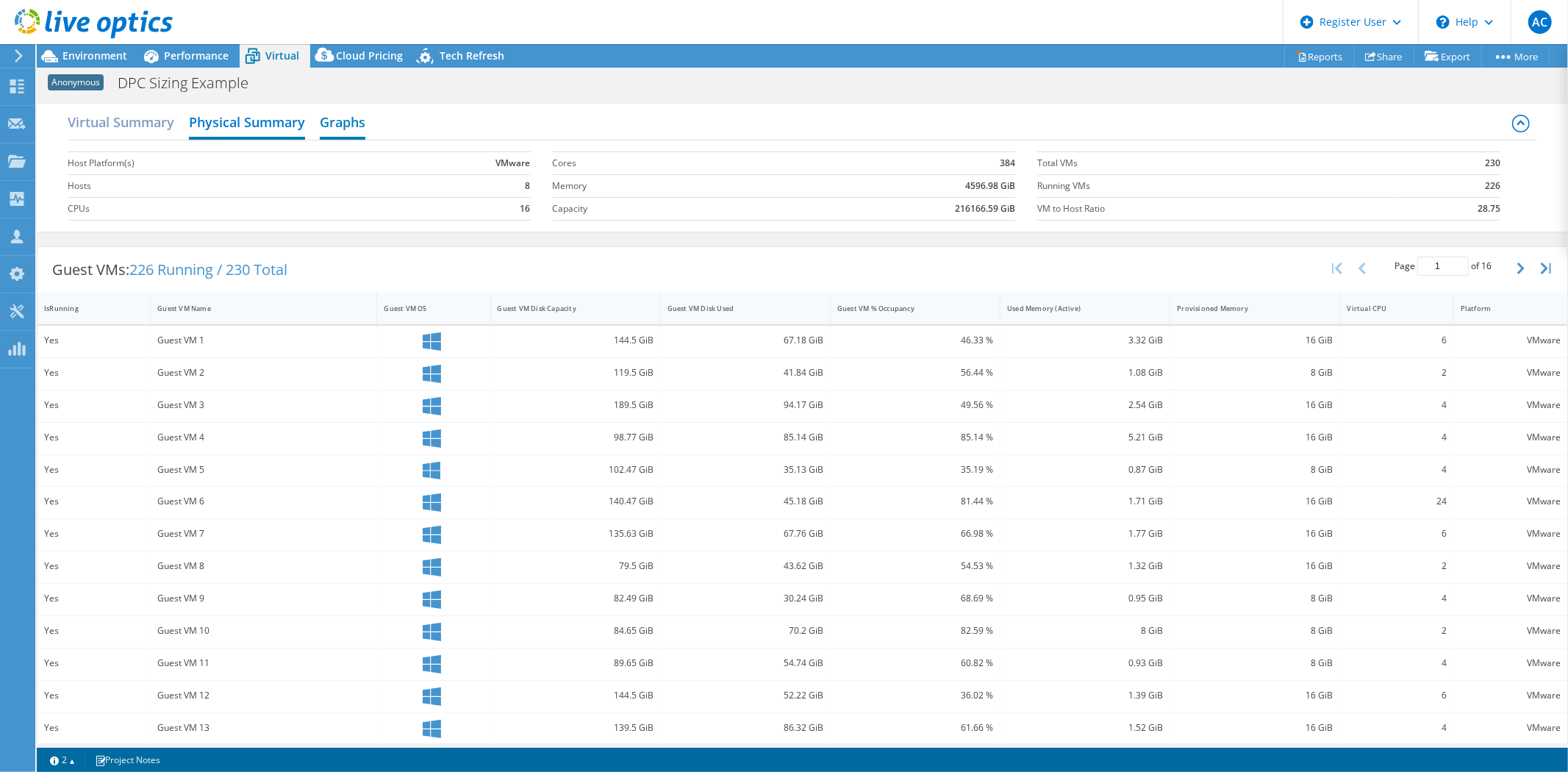
click at [356, 127] on h2 "Graphs" at bounding box center [342, 124] width 45 height 32
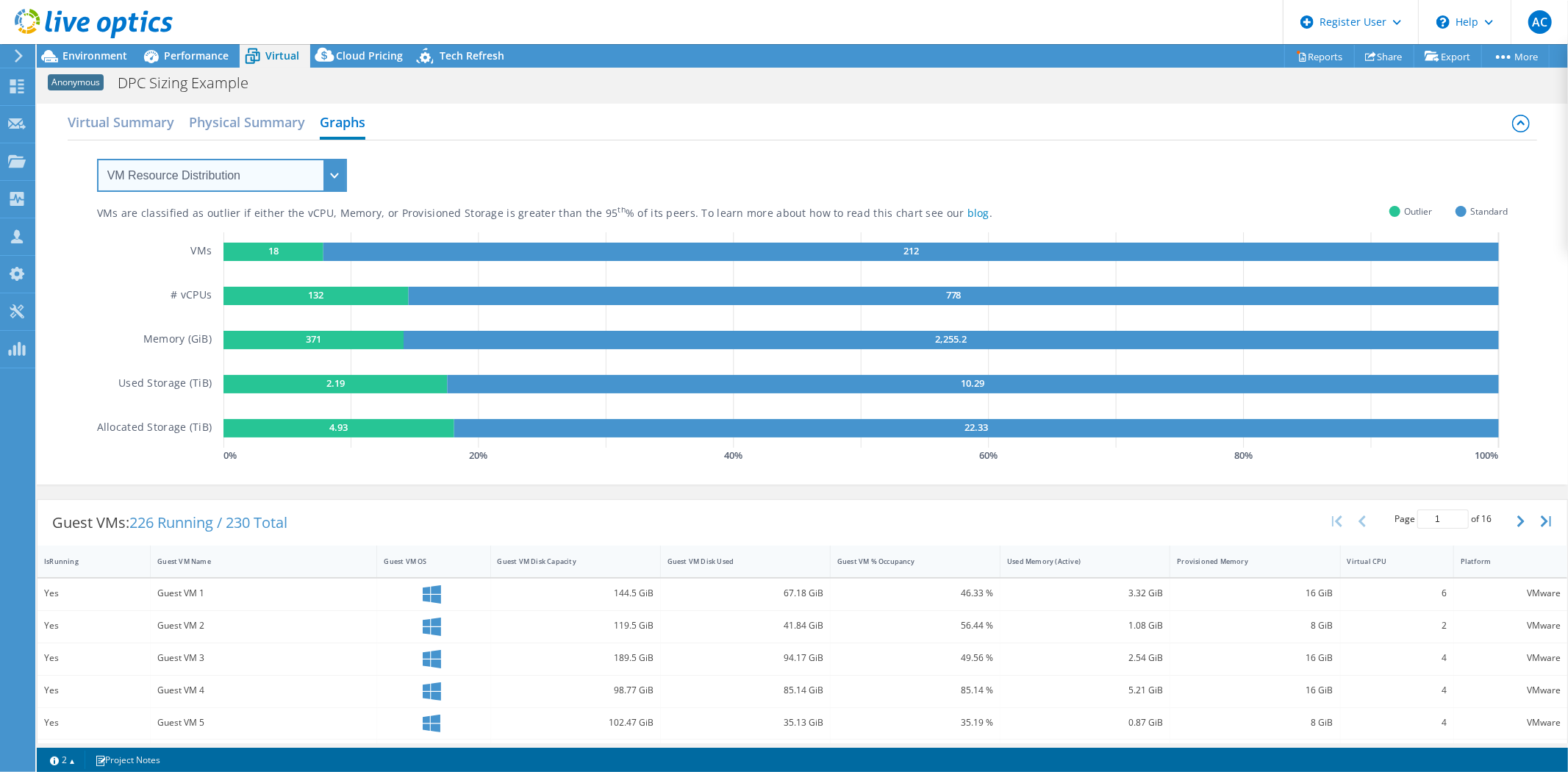
click at [340, 167] on select "VM Resource Distribution Provisioning Contrast Over Provisioning" at bounding box center [222, 175] width 250 height 33
click at [97, 159] on select "VM Resource Distribution Provisioning Contrast Over Provisioning" at bounding box center [222, 175] width 250 height 33
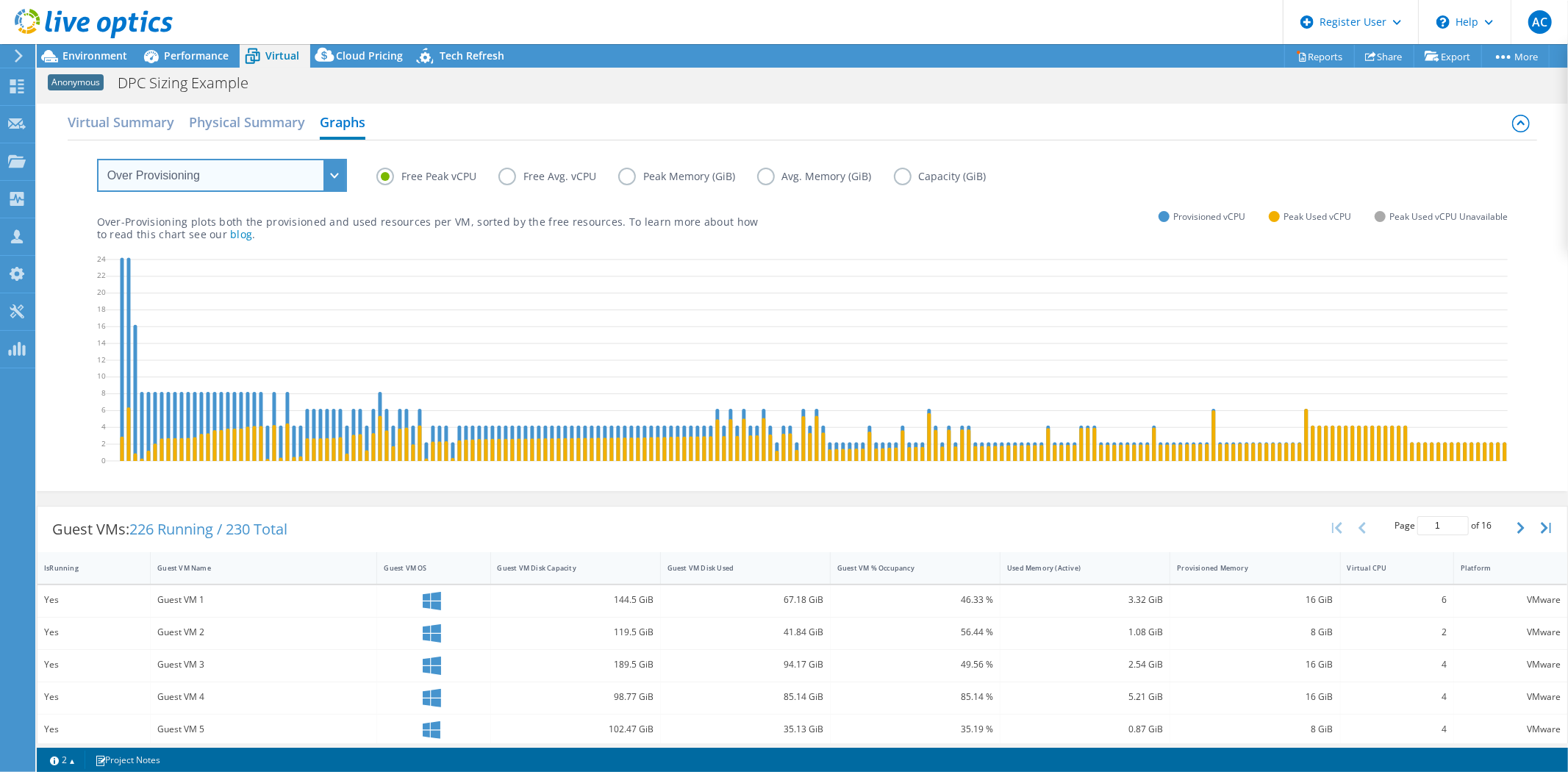
click at [341, 169] on select "VM Resource Distribution Provisioning Contrast Over Provisioning" at bounding box center [222, 175] width 250 height 33
click at [97, 159] on select "VM Resource Distribution Provisioning Contrast Over Provisioning" at bounding box center [222, 175] width 250 height 33
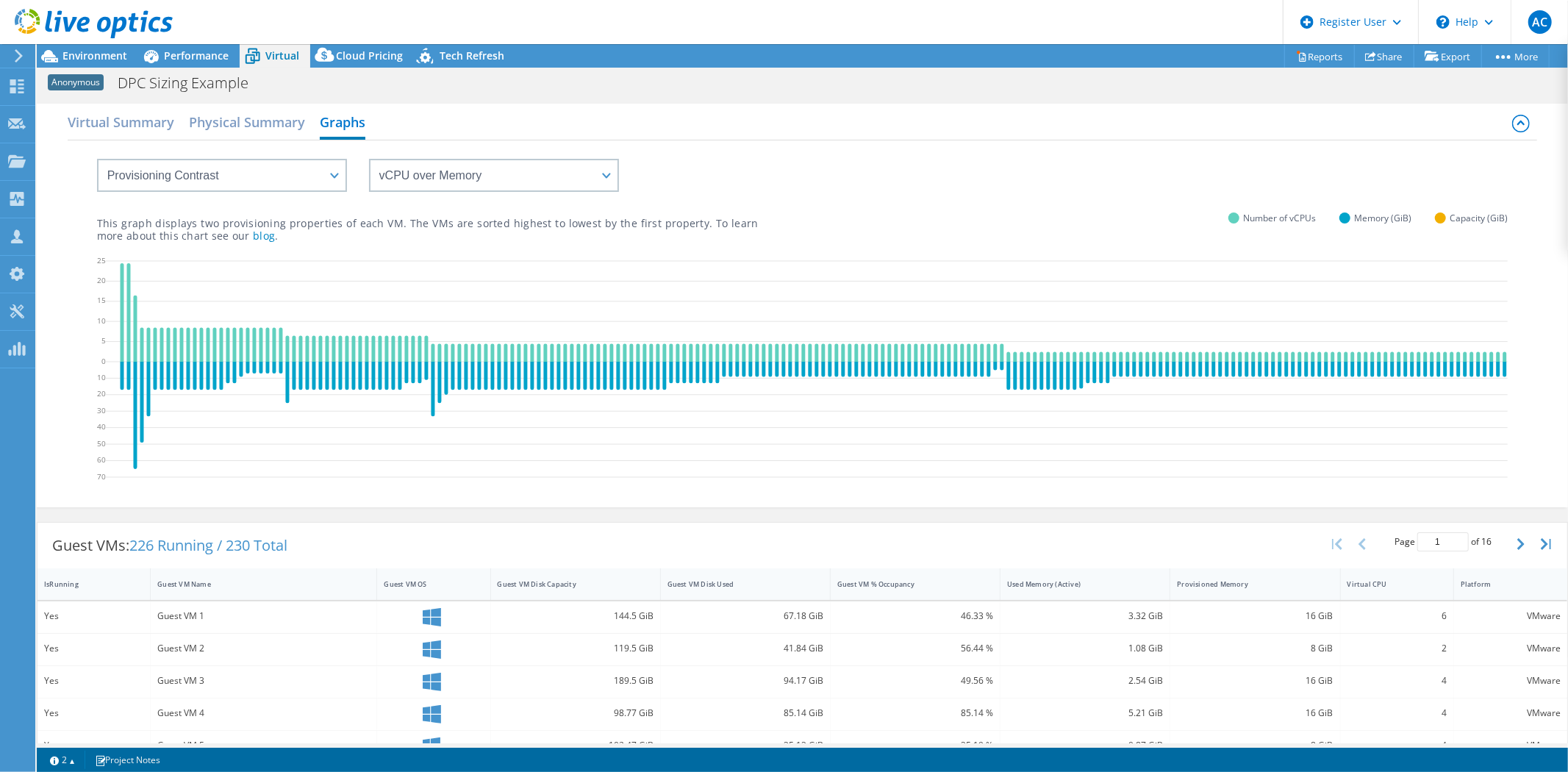
click at [351, 170] on div "vCPU over Memory vCPU over Capacity Memory over vCPU Memory over Capacity Capac…" at bounding box center [802, 166] width 1411 height 51
click at [411, 173] on select "vCPU over Memory vCPU over Capacity Memory over vCPU Memory over Capacity Capac…" at bounding box center [494, 175] width 250 height 33
click at [342, 185] on select "VM Resource Distribution Provisioning Contrast Over Provisioning" at bounding box center [222, 175] width 250 height 33
select select "VM Resource Distribution"
click at [97, 159] on select "VM Resource Distribution Provisioning Contrast Over Provisioning" at bounding box center [222, 175] width 250 height 33
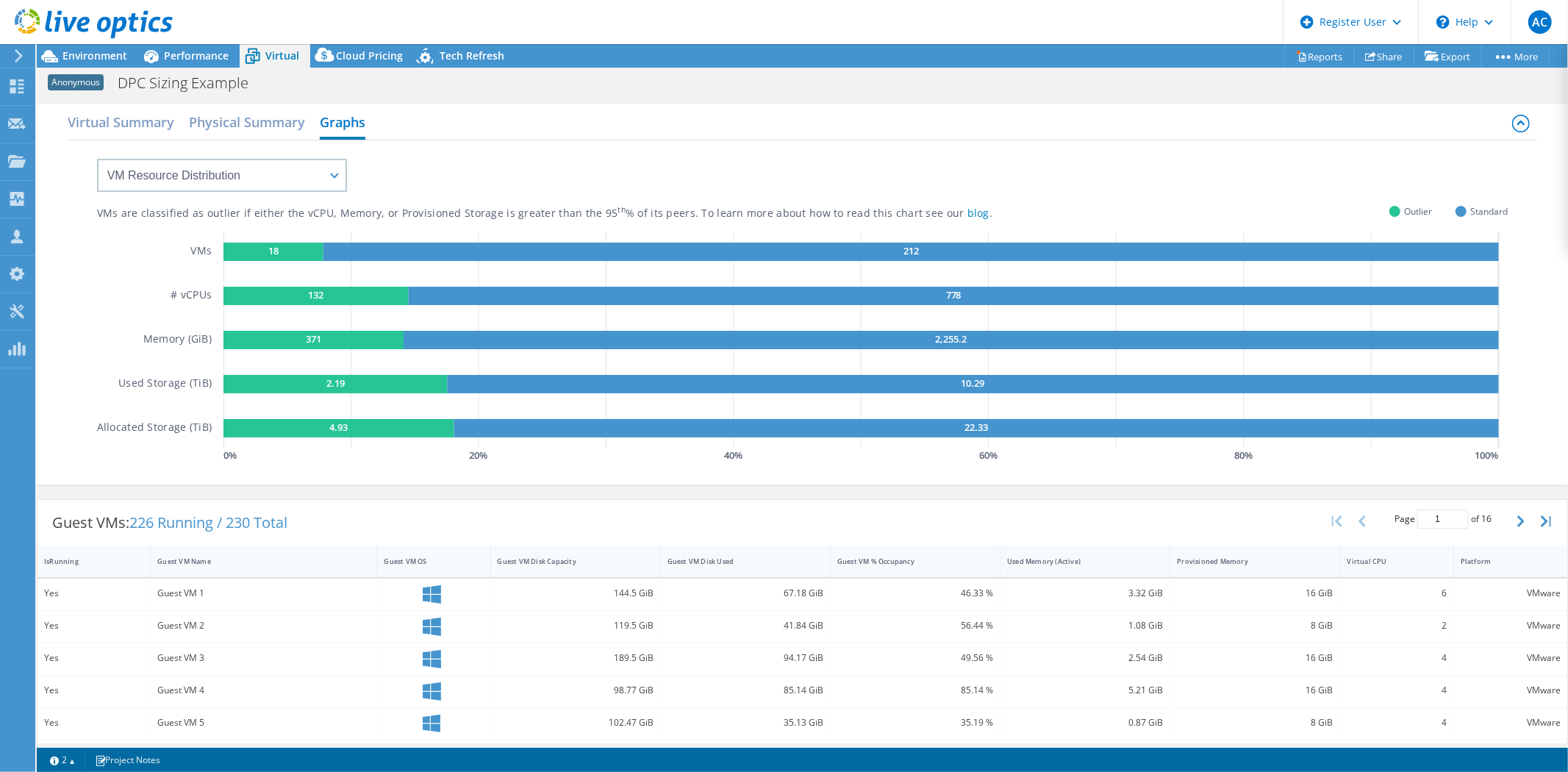
click at [1512, 116] on icon at bounding box center [1520, 123] width 18 height 18
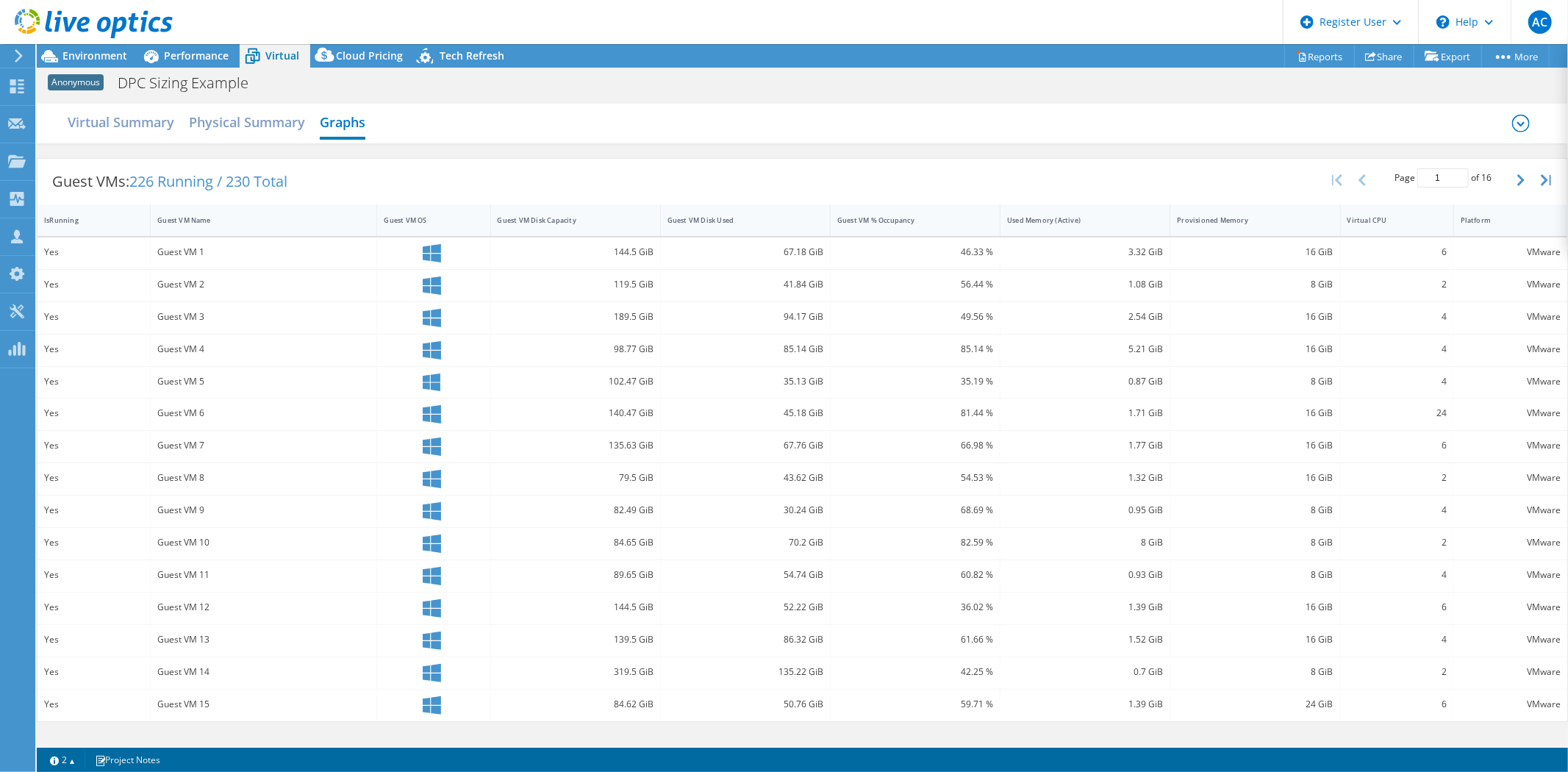
click at [1510, 117] on div "Virtual Summary Physical Summary Graphs" at bounding box center [803, 124] width 1471 height 32
click at [1523, 120] on icon at bounding box center [1520, 123] width 18 height 18
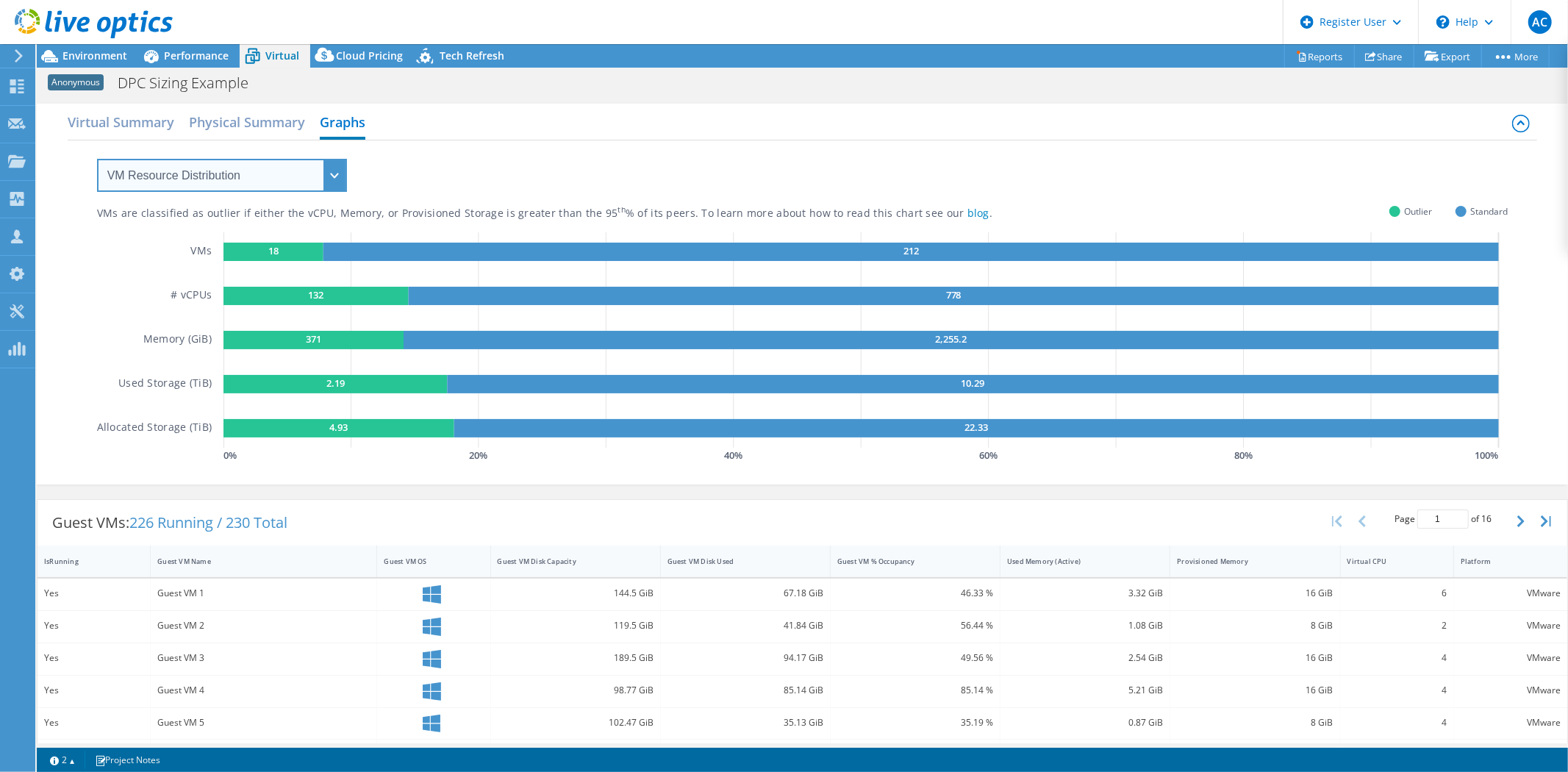
click at [325, 174] on select "VM Resource Distribution Provisioning Contrast Over Provisioning" at bounding box center [222, 175] width 250 height 33
select select "Provisioning Contrast"
click at [97, 159] on select "VM Resource Distribution Provisioning Contrast Over Provisioning" at bounding box center [222, 175] width 250 height 33
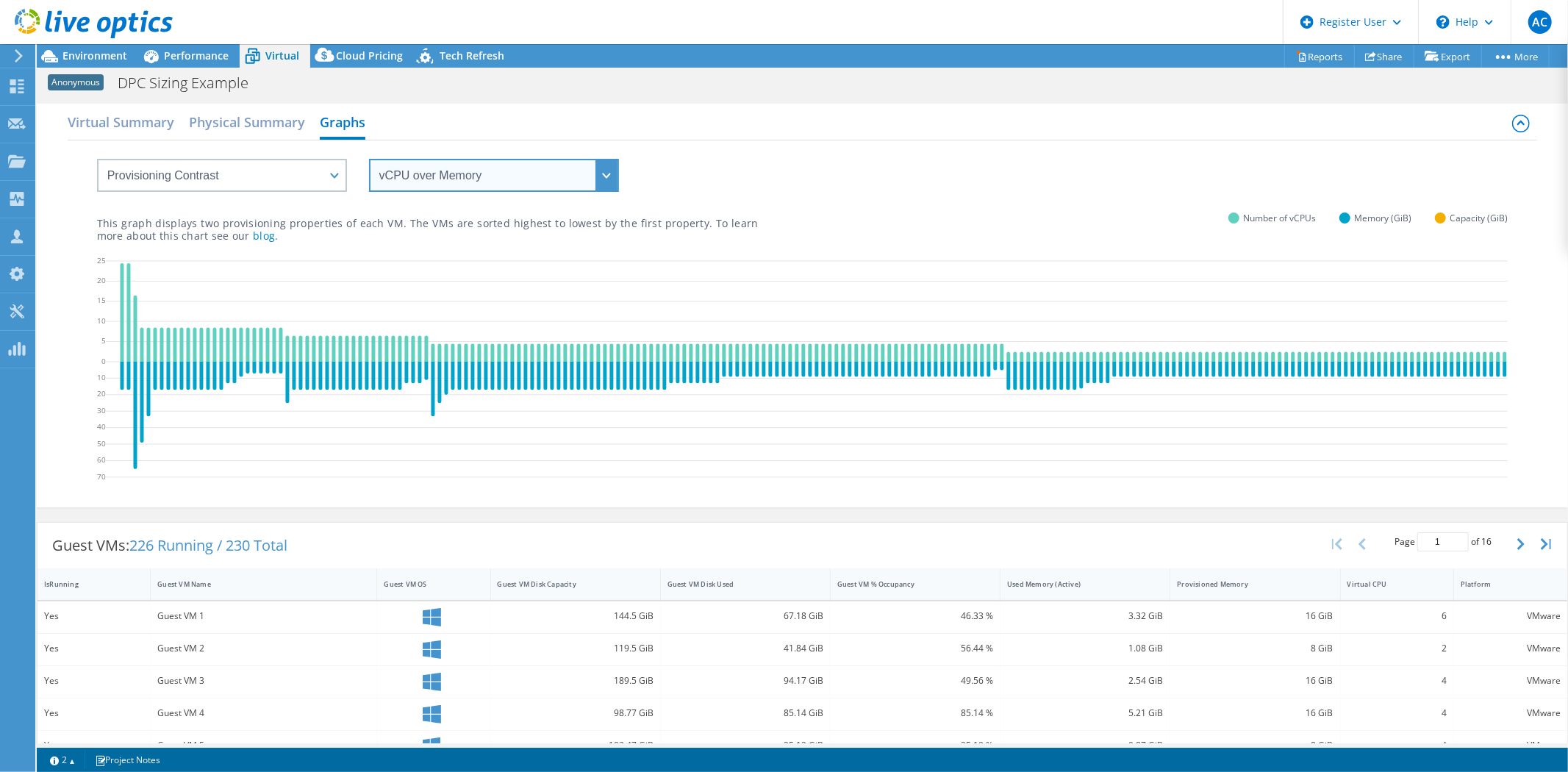
click at [476, 185] on select "vCPU over Memory vCPU over Capacity Memory over vCPU Memory over Capacity Capac…" at bounding box center [494, 175] width 250 height 33
click at [369, 159] on select "vCPU over Memory vCPU over Capacity Memory over vCPU Memory over Capacity Capac…" at bounding box center [494, 175] width 250 height 33
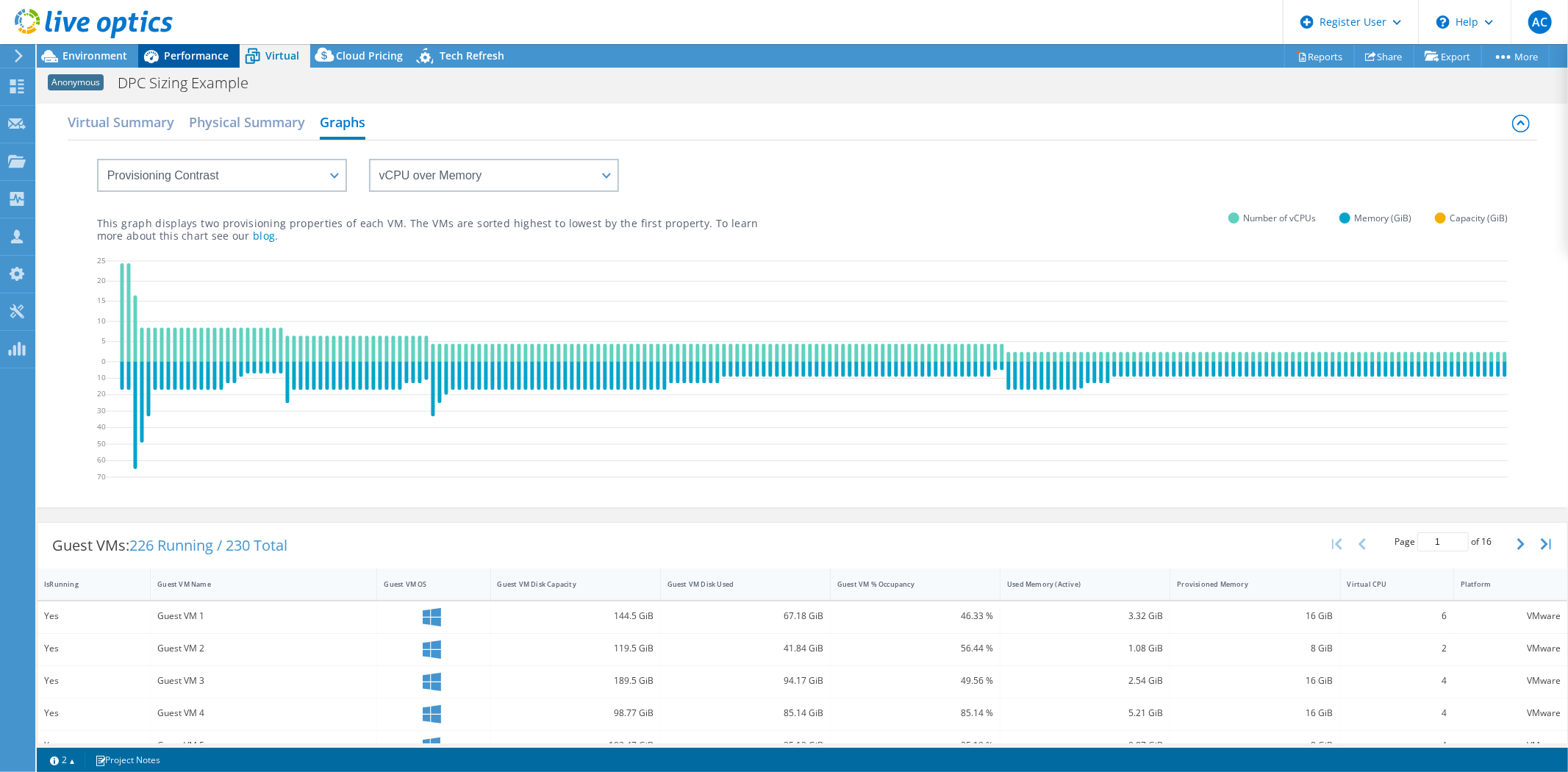
click at [208, 59] on span "Performance" at bounding box center [196, 55] width 64 height 14
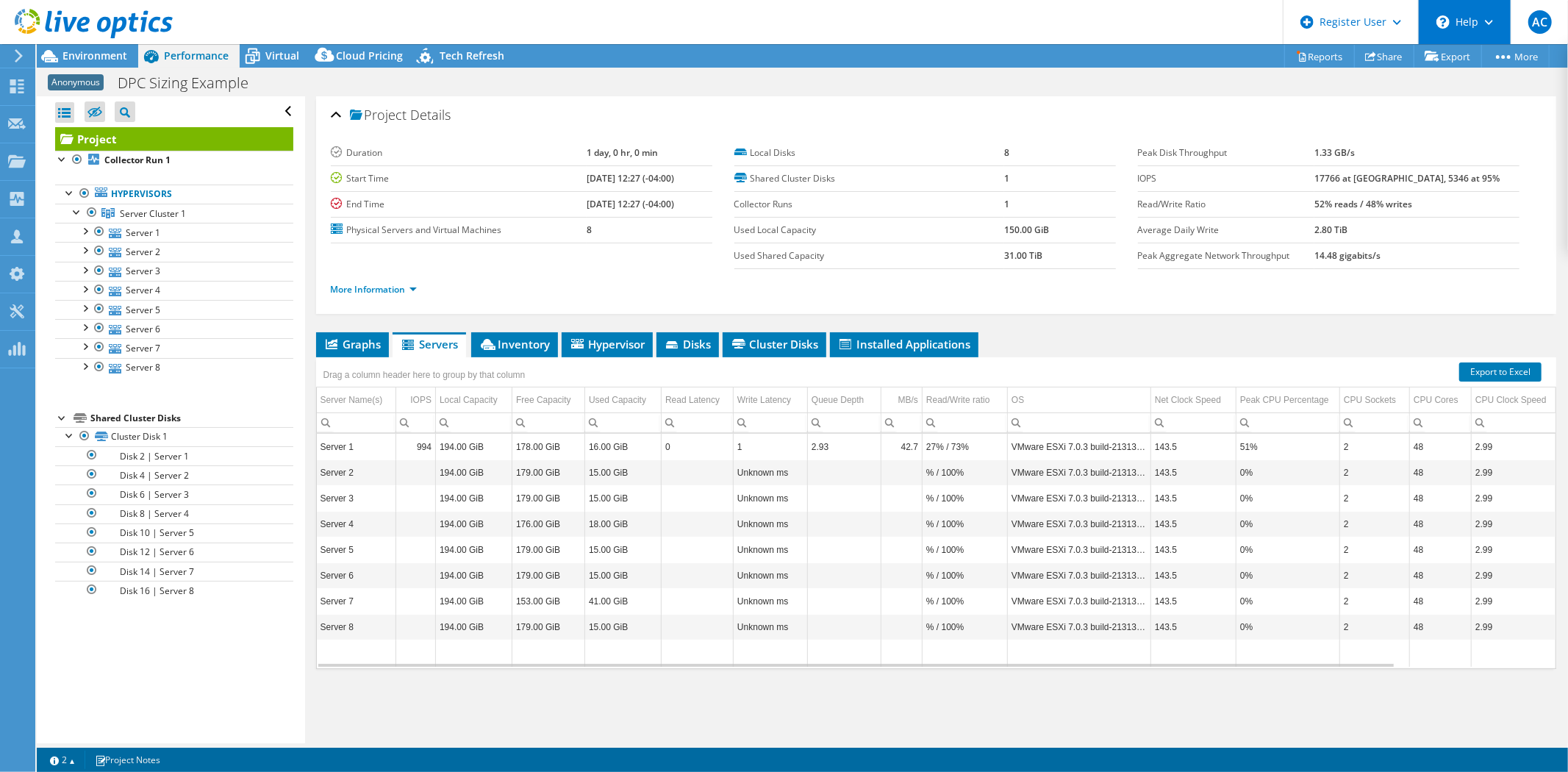
click at [1461, 31] on div "\n Help" at bounding box center [1464, 21] width 93 height 44
click at [1469, 66] on link "Explore Helpful Articles" at bounding box center [1501, 62] width 164 height 36
